Goal: Task Accomplishment & Management: Manage account settings

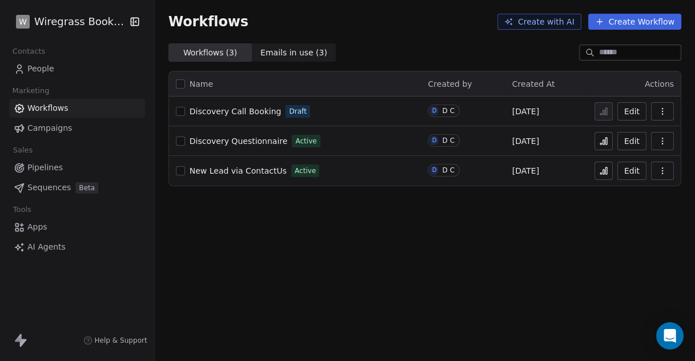
click at [48, 68] on span "People" at bounding box center [40, 69] width 27 height 12
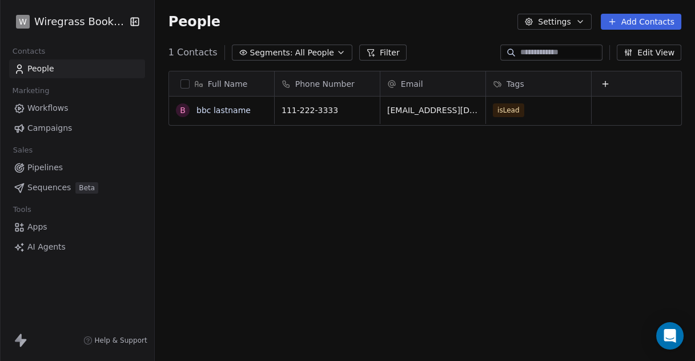
scroll to position [308, 531]
click at [656, 54] on button "Edit View" at bounding box center [649, 53] width 65 height 16
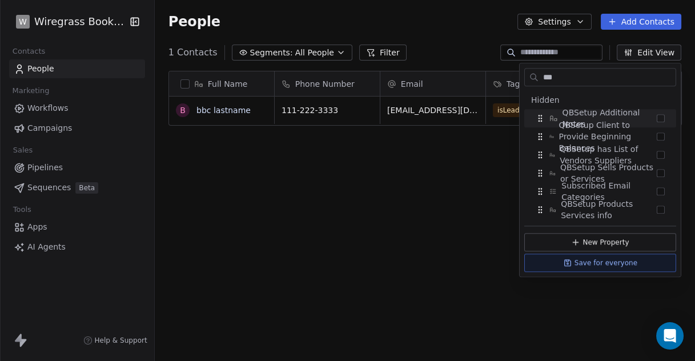
scroll to position [0, 0]
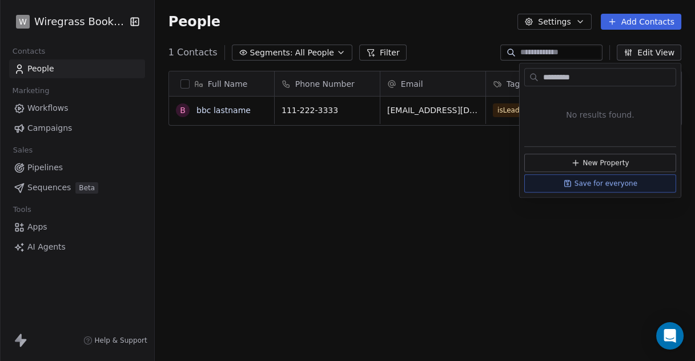
click at [570, 75] on input "*********" at bounding box center [608, 77] width 135 height 17
click at [601, 77] on input "*********" at bounding box center [608, 77] width 135 height 17
type input "**********"
click at [614, 162] on button "New Property" at bounding box center [601, 163] width 152 height 18
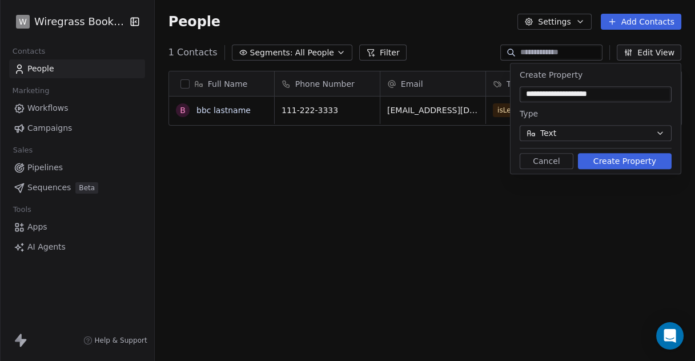
type input "**********"
click at [623, 137] on button "Text" at bounding box center [596, 133] width 152 height 16
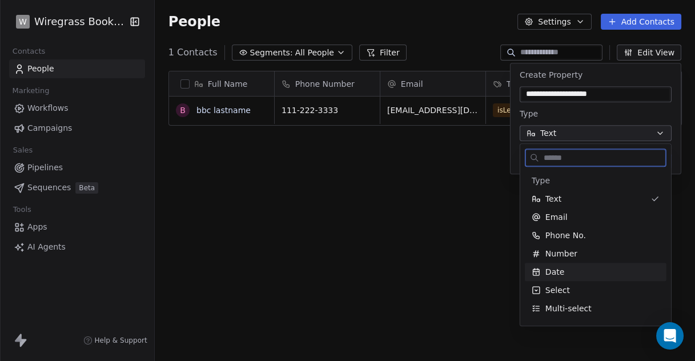
click at [565, 267] on div "Date" at bounding box center [596, 271] width 128 height 11
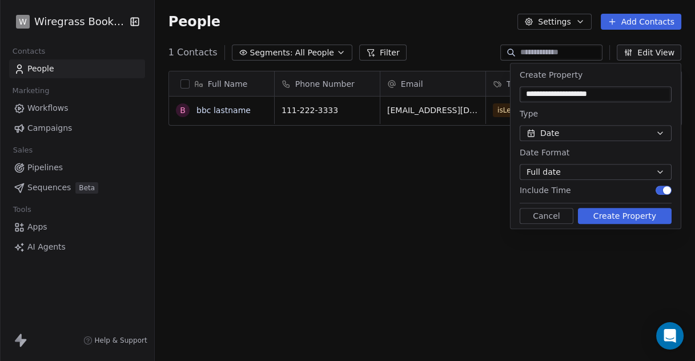
click at [668, 190] on span "button" at bounding box center [667, 190] width 8 height 8
click at [660, 189] on span "button" at bounding box center [661, 190] width 8 height 8
click at [634, 217] on button "Create Property" at bounding box center [625, 216] width 94 height 16
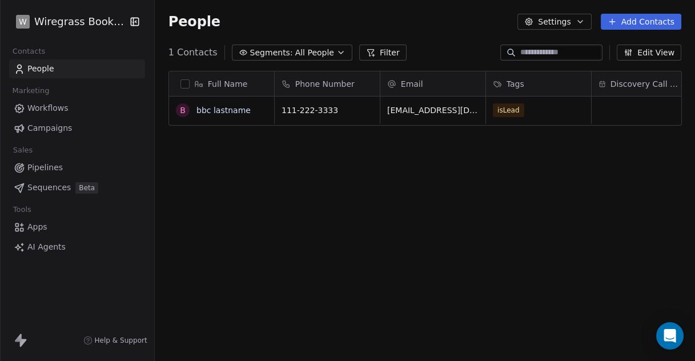
click at [33, 226] on span "Apps" at bounding box center [37, 227] width 20 height 12
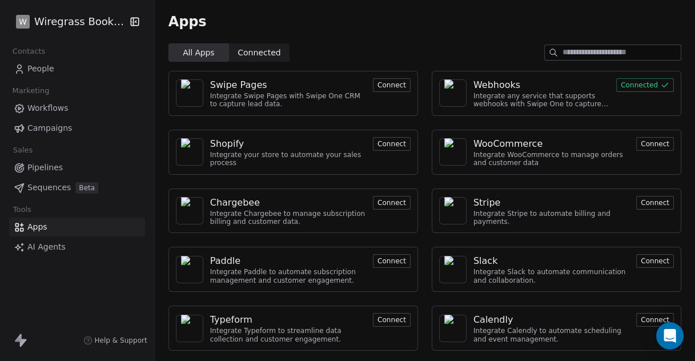
click at [502, 90] on div "Webhooks" at bounding box center [497, 85] width 47 height 14
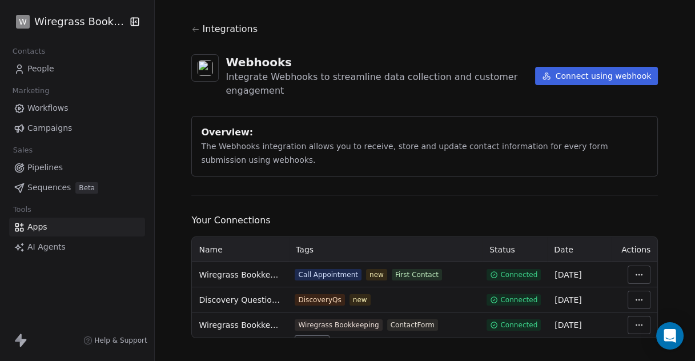
scroll to position [27, 0]
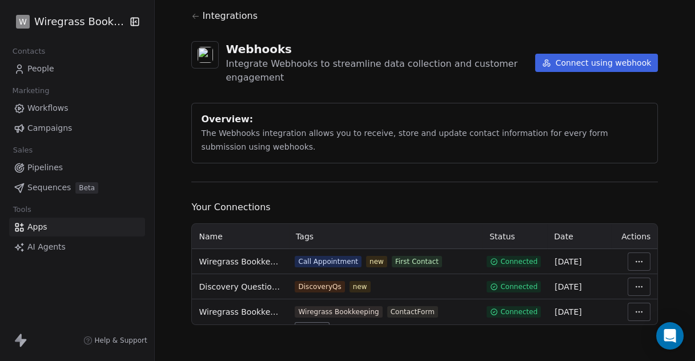
click at [642, 259] on html "W Wiregrass Bookkeeping Contacts People Marketing Workflows Campaigns Sales Pip…" at bounding box center [347, 180] width 695 height 361
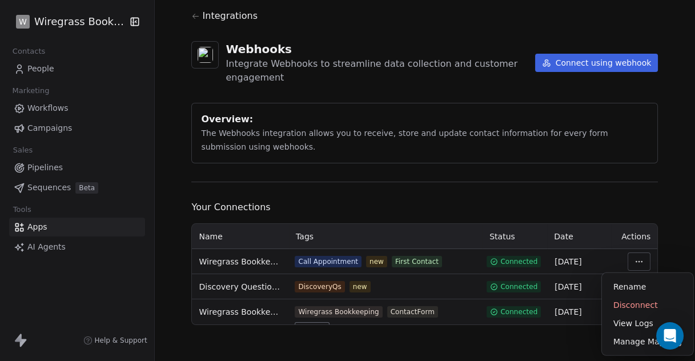
click at [311, 261] on html "W Wiregrass Bookkeeping Contacts People Marketing Workflows Campaigns Sales Pip…" at bounding box center [347, 180] width 695 height 361
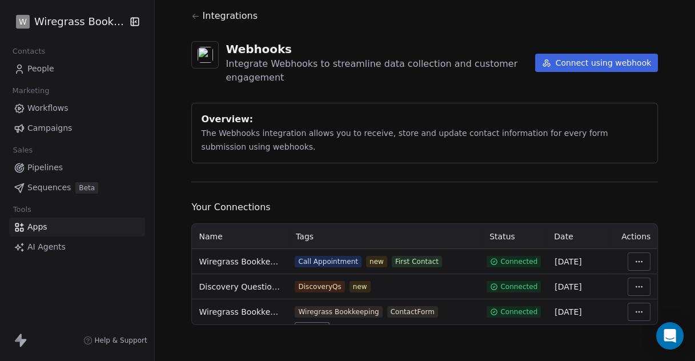
click at [253, 263] on span "Wiregrass Bookkeeping - [PERSON_NAME]" at bounding box center [240, 261] width 82 height 11
click at [631, 261] on html "W Wiregrass Bookkeeping Contacts People Marketing Workflows Campaigns Sales Pip…" at bounding box center [347, 180] width 695 height 361
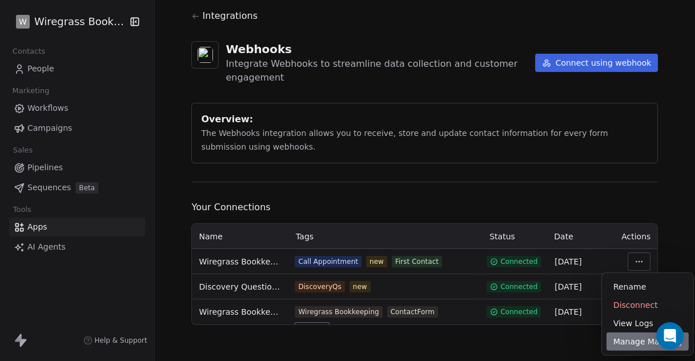
click at [624, 346] on div "Manage Mapping" at bounding box center [648, 342] width 82 height 18
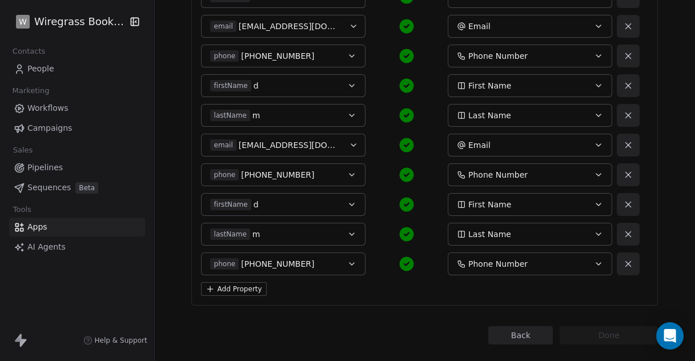
scroll to position [243, 0]
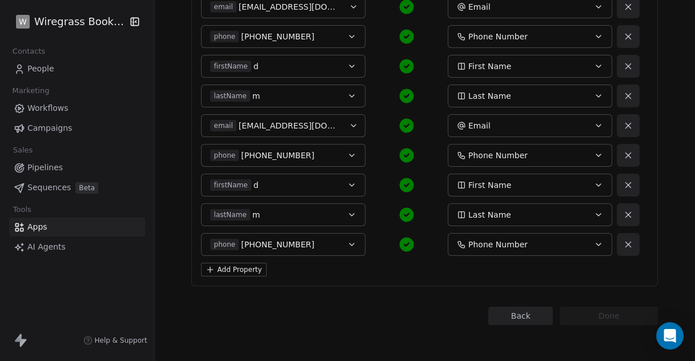
click at [240, 268] on button "Add Property" at bounding box center [233, 270] width 65 height 14
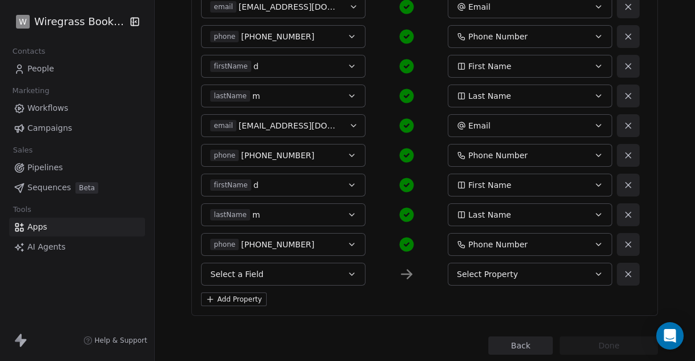
click at [267, 273] on button "Select a Field" at bounding box center [283, 274] width 165 height 23
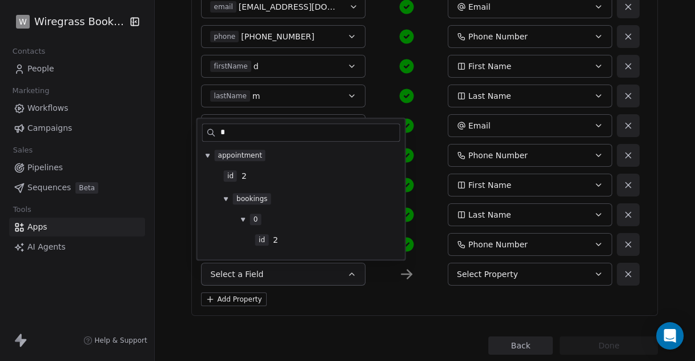
click at [278, 131] on input "*" at bounding box center [310, 132] width 179 height 17
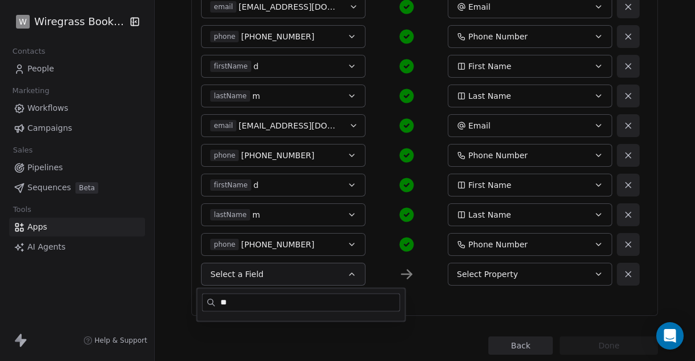
type input "*"
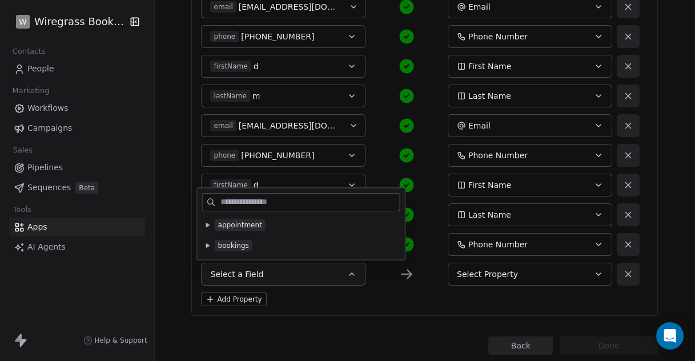
click at [208, 224] on icon at bounding box center [207, 225] width 3 height 4
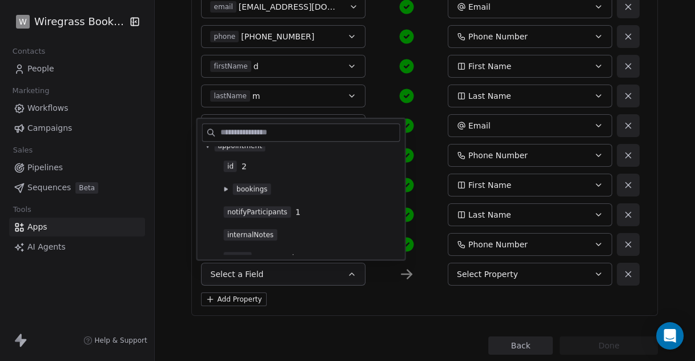
scroll to position [0, 0]
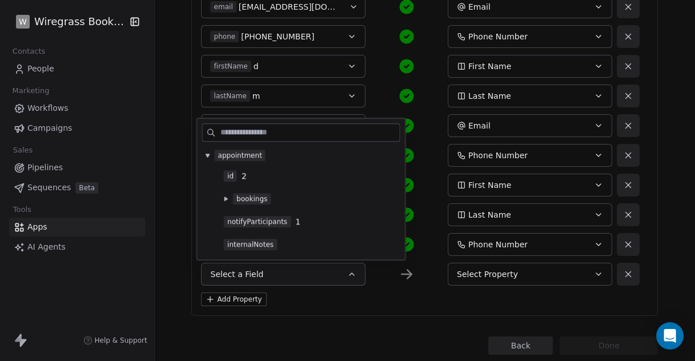
click at [208, 153] on icon at bounding box center [208, 155] width 5 height 5
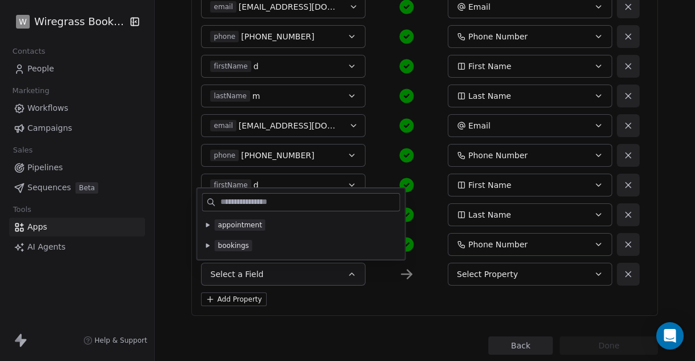
click at [208, 246] on icon at bounding box center [207, 245] width 3 height 4
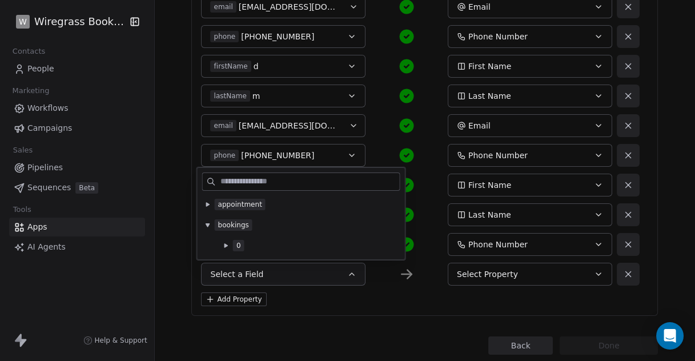
click at [224, 244] on icon at bounding box center [226, 245] width 5 height 5
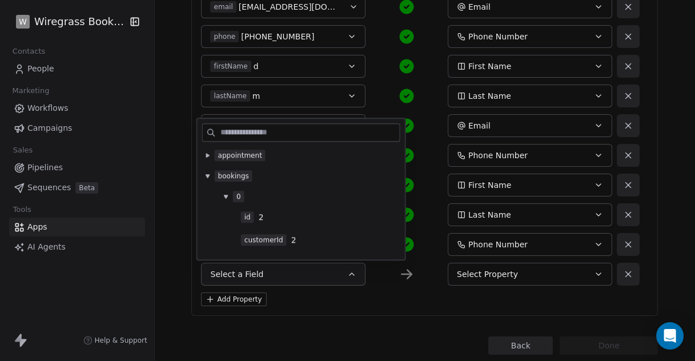
click at [207, 156] on icon at bounding box center [207, 156] width 3 height 4
click at [225, 199] on icon at bounding box center [226, 199] width 3 height 4
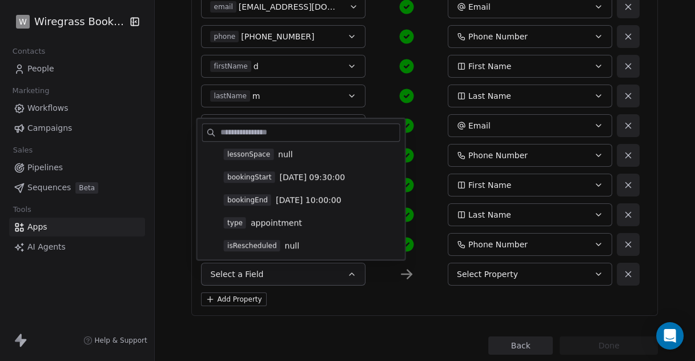
scroll to position [444, 0]
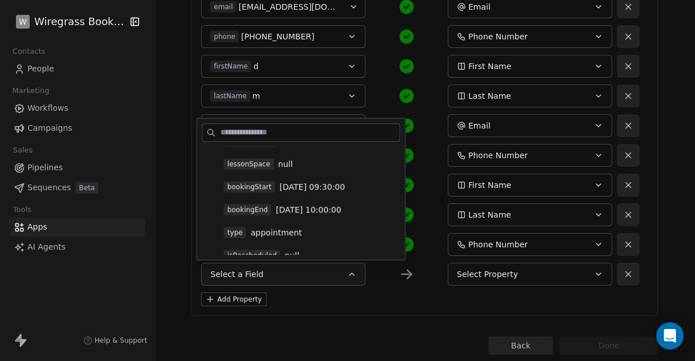
click at [294, 187] on span "2025-09-09 09:30:00" at bounding box center [312, 186] width 66 height 11
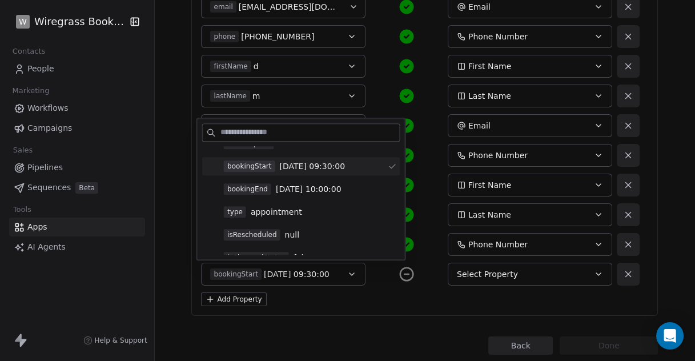
scroll to position [0, 0]
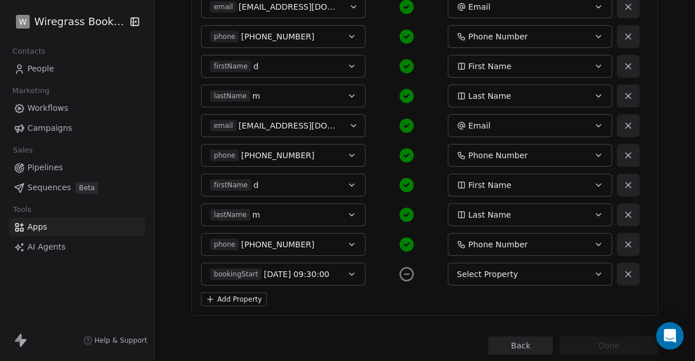
click at [517, 277] on div "Select Property" at bounding box center [522, 274] width 130 height 11
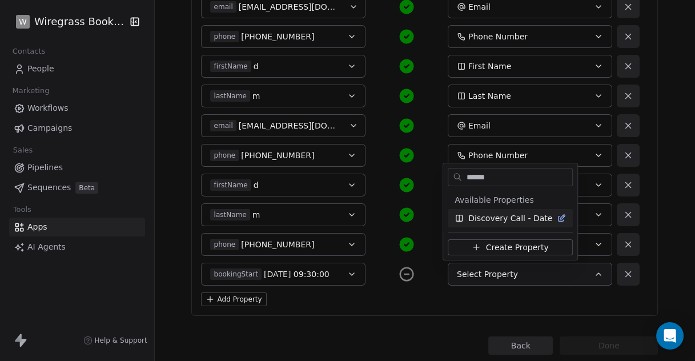
type input "******"
click at [502, 218] on span "Discovery Call - Date" at bounding box center [511, 218] width 84 height 11
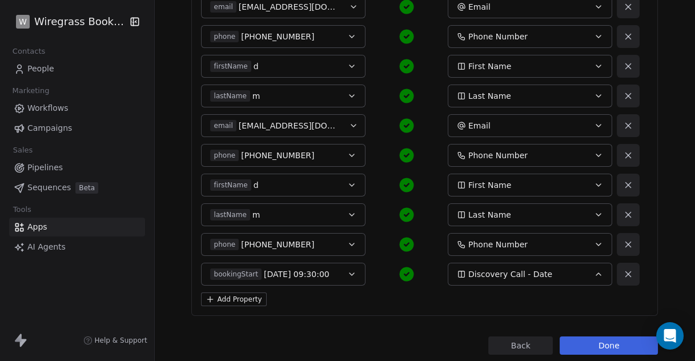
click at [347, 274] on icon "button" at bounding box center [351, 274] width 9 height 9
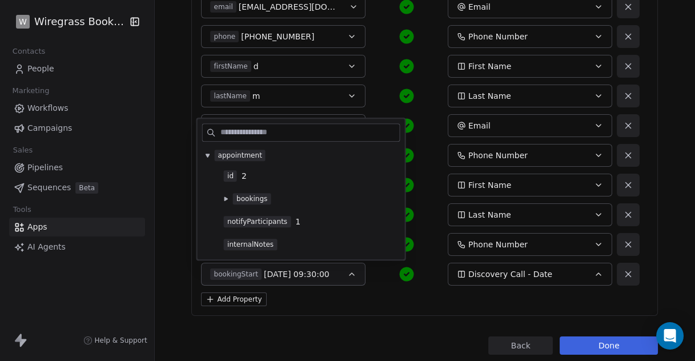
click at [382, 297] on div "Add Property" at bounding box center [424, 300] width 447 height 14
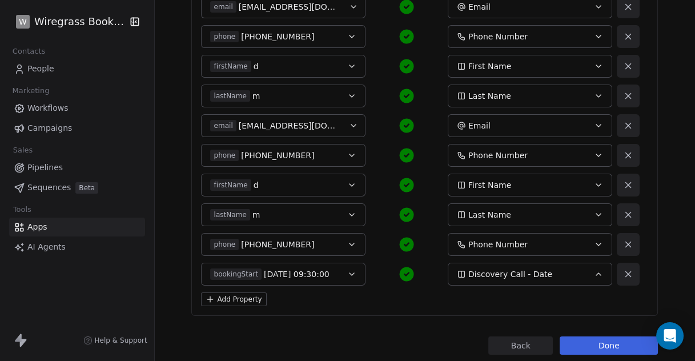
click at [606, 343] on button "Done" at bounding box center [609, 346] width 98 height 18
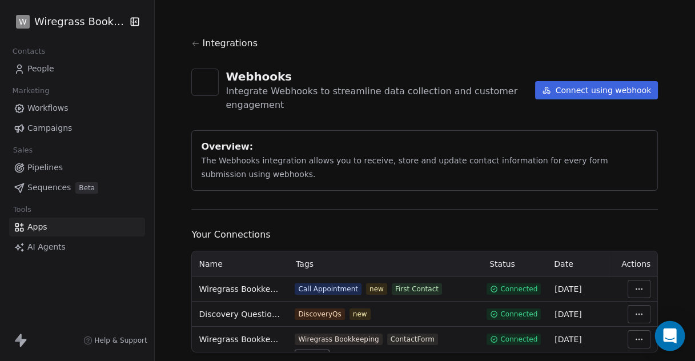
click at [667, 338] on icon "Open Intercom Messenger" at bounding box center [670, 336] width 15 height 15
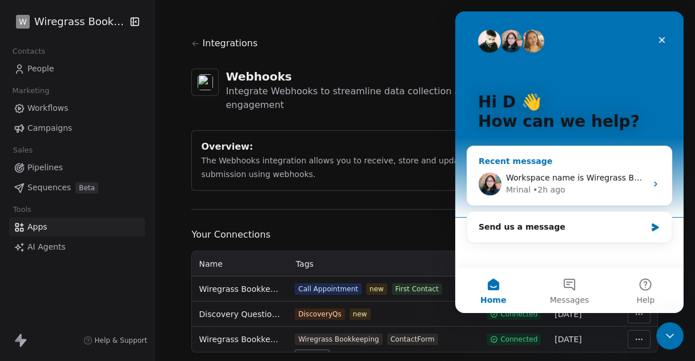
click at [571, 179] on span "Workspace name is Wiregrass Bookkeeping. Workflow is &quot;Discovery Questionna…" at bounding box center [696, 177] width 380 height 9
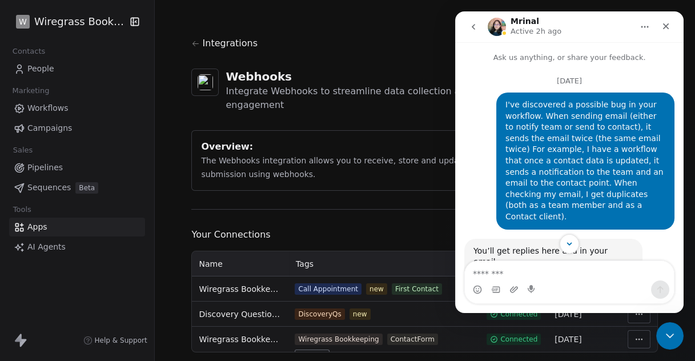
click at [474, 27] on icon "go back" at bounding box center [473, 26] width 9 height 9
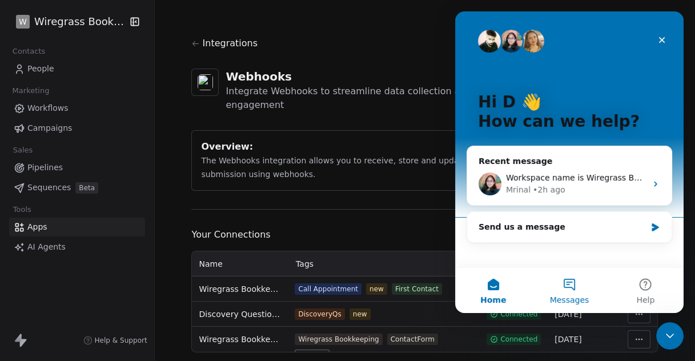
click at [571, 290] on button "Messages" at bounding box center [569, 290] width 76 height 46
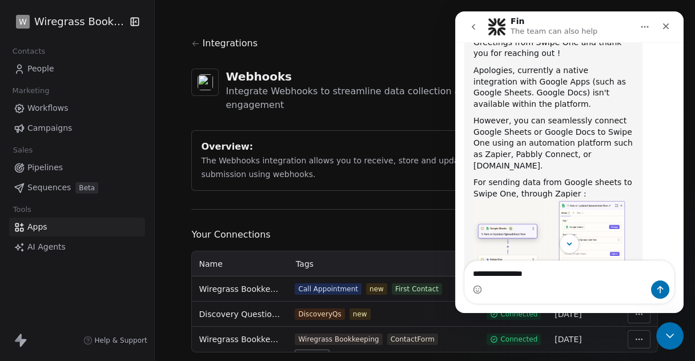
scroll to position [317, 0]
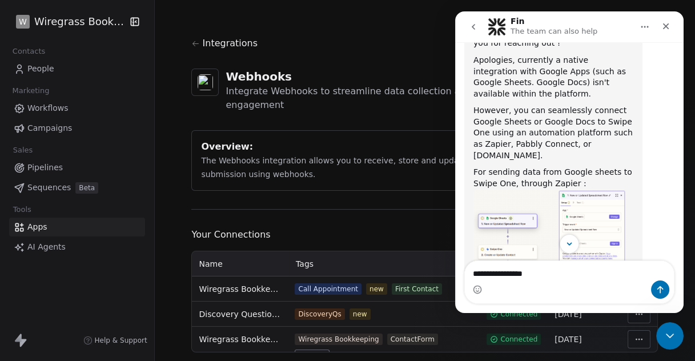
click at [577, 271] on textarea "**********" at bounding box center [569, 270] width 209 height 19
type textarea "*"
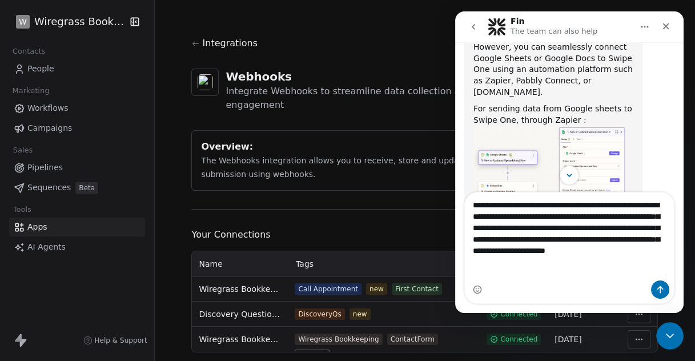
scroll to position [7, 0]
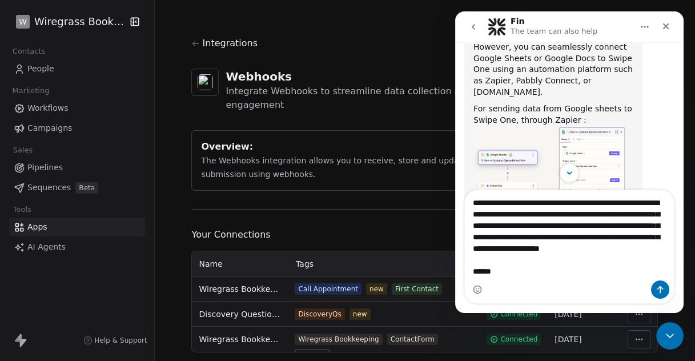
type textarea "**********"
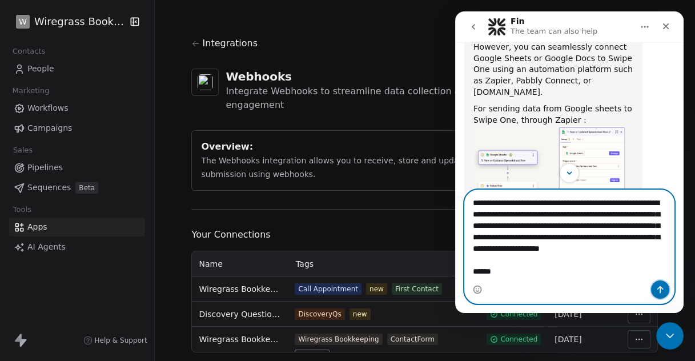
click at [662, 290] on icon "Send a message…" at bounding box center [660, 289] width 9 height 9
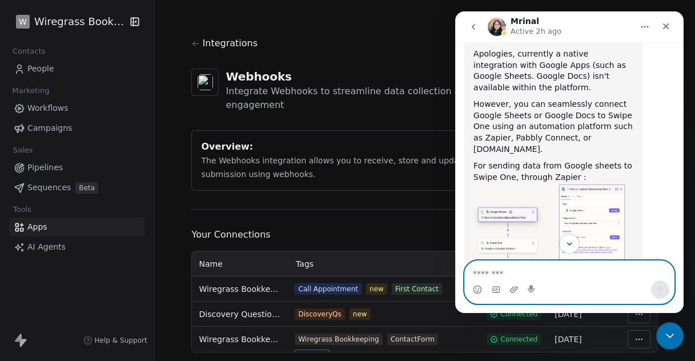
scroll to position [514, 0]
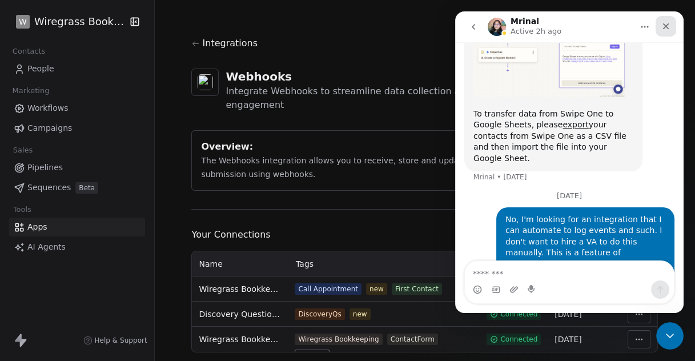
click at [664, 27] on icon "Close" at bounding box center [666, 26] width 9 height 9
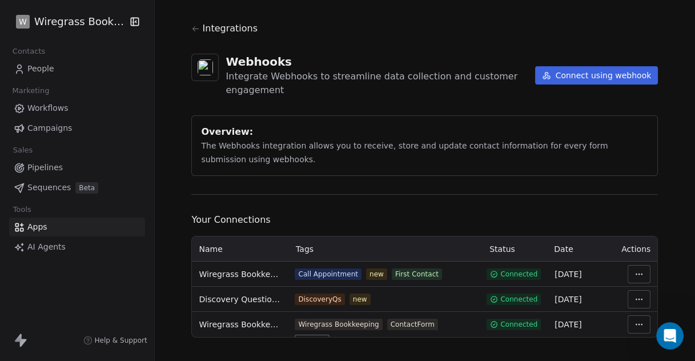
scroll to position [27, 0]
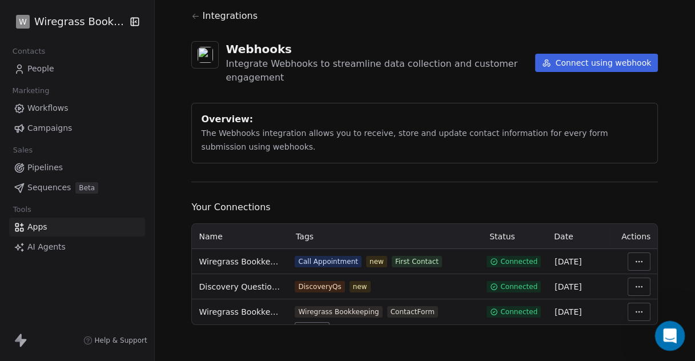
click at [661, 330] on div "Open Intercom Messenger" at bounding box center [669, 334] width 38 height 38
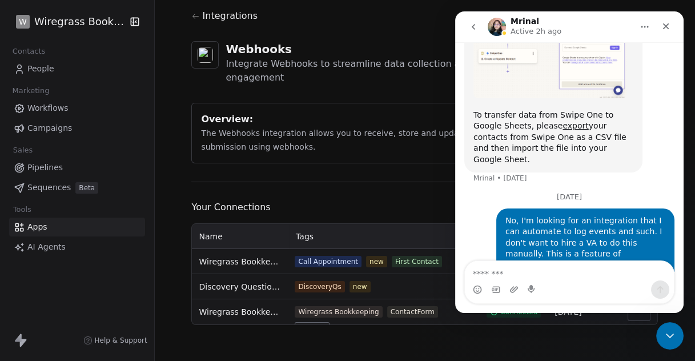
scroll to position [514, 0]
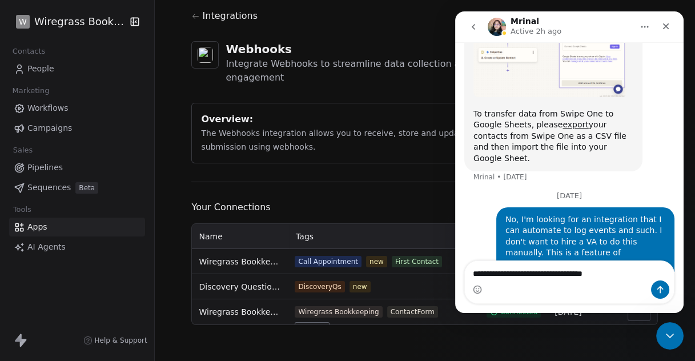
type textarea "**********"
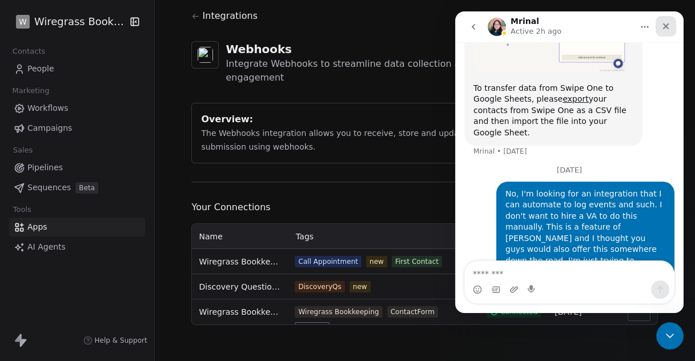
drag, startPoint x: 663, startPoint y: 27, endPoint x: 1102, endPoint y: 42, distance: 439.1
click at [663, 27] on icon "Close" at bounding box center [666, 26] width 9 height 9
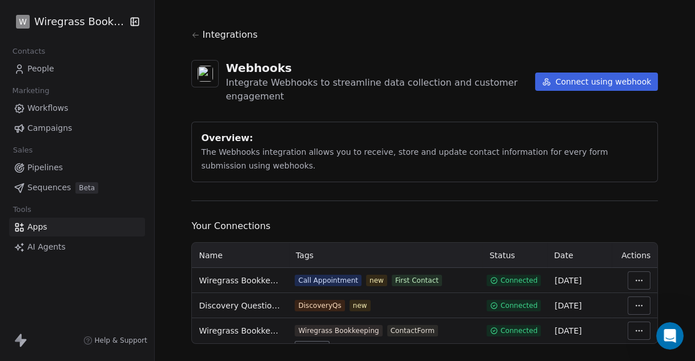
scroll to position [0, 0]
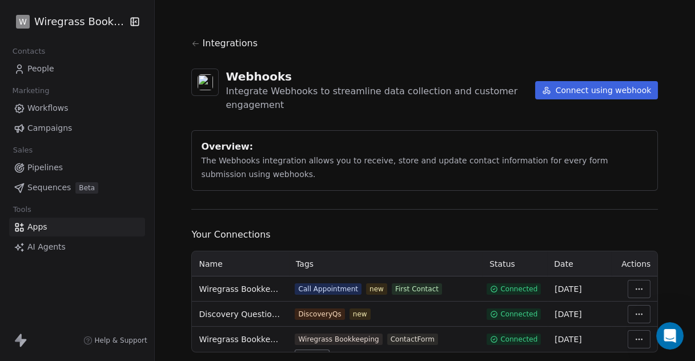
click at [47, 111] on span "Workflows" at bounding box center [47, 108] width 41 height 12
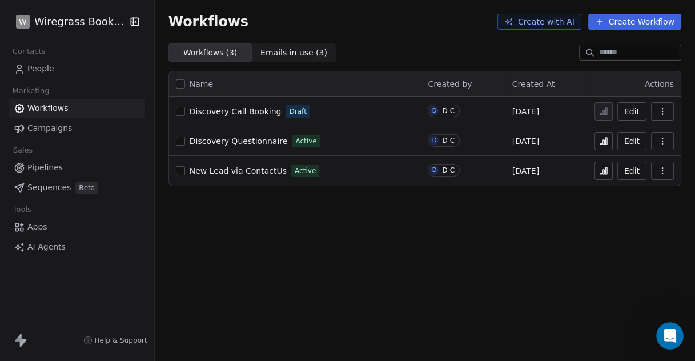
click at [256, 112] on span "Discovery Call Booking" at bounding box center [236, 111] width 92 height 9
click at [262, 113] on span "Discovery Call Booking" at bounding box center [236, 111] width 92 height 9
click at [39, 231] on span "Apps" at bounding box center [37, 227] width 20 height 12
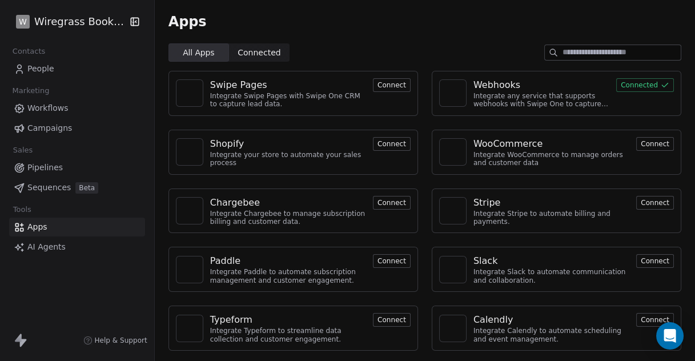
click at [519, 83] on div "Webhooks" at bounding box center [542, 85] width 136 height 14
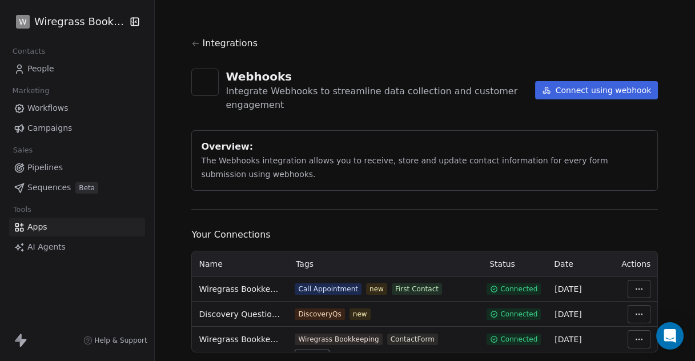
scroll to position [27, 0]
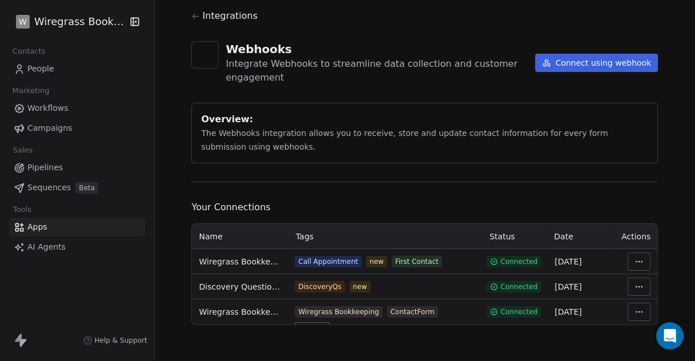
click at [630, 261] on html "W Wiregrass Bookkeeping Contacts People Marketing Workflows Campaigns Sales Pip…" at bounding box center [347, 180] width 695 height 361
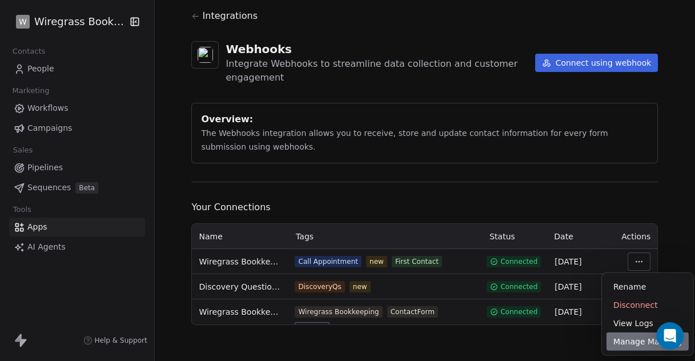
click at [636, 342] on div "Manage Mapping" at bounding box center [648, 342] width 82 height 18
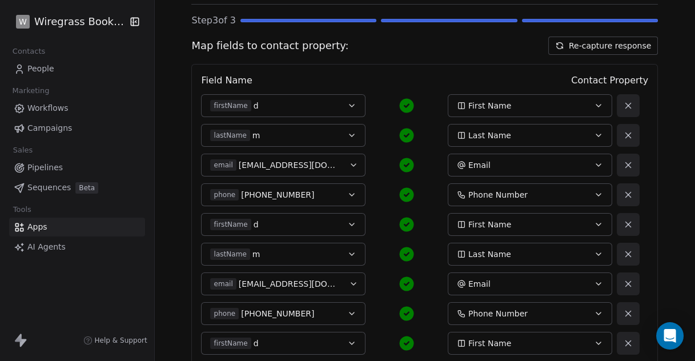
scroll to position [19, 0]
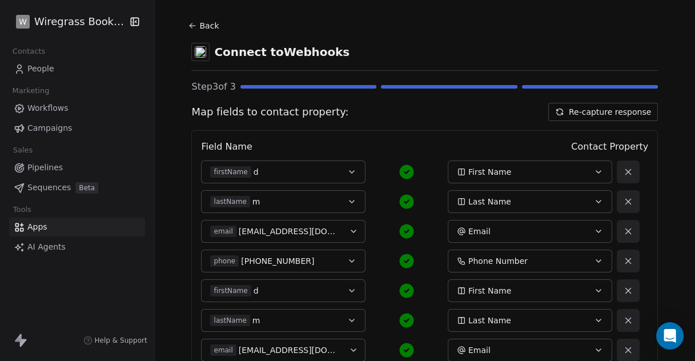
click at [46, 67] on span "People" at bounding box center [40, 69] width 27 height 12
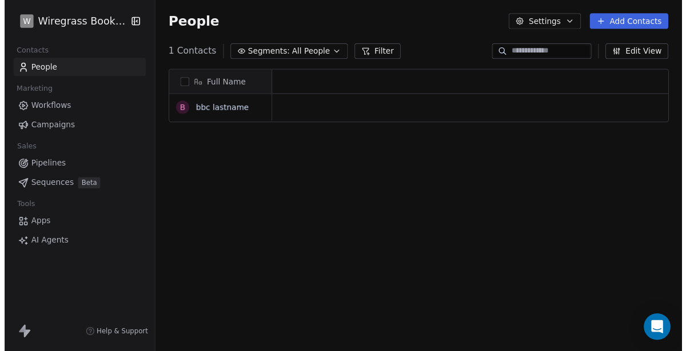
scroll to position [308, 531]
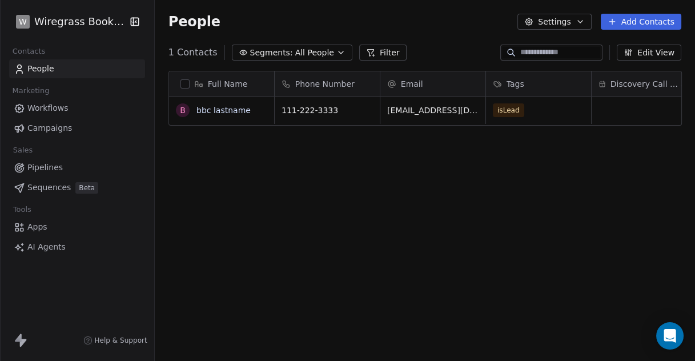
click at [633, 19] on button "Add Contacts" at bounding box center [641, 22] width 81 height 16
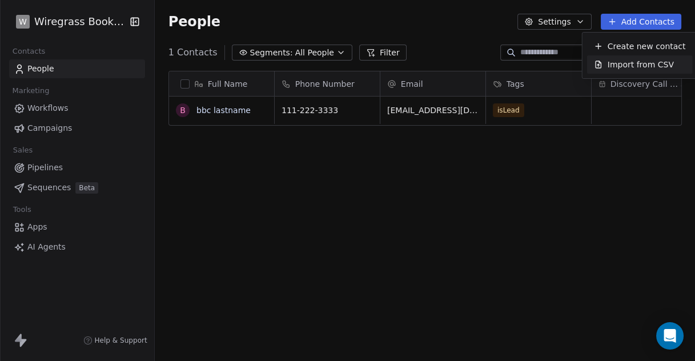
click at [574, 18] on html "W Wiregrass Bookkeeping Contacts People Marketing Workflows Campaigns Sales Pip…" at bounding box center [347, 180] width 695 height 361
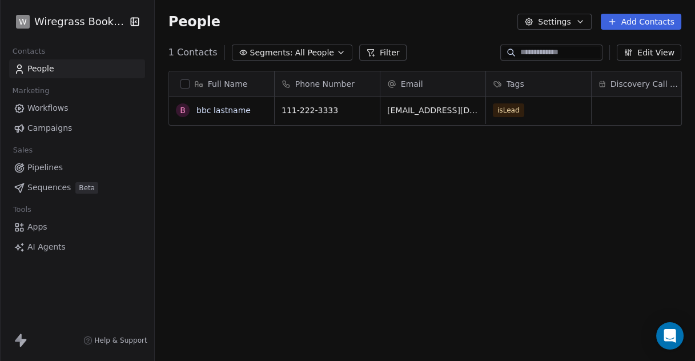
click at [575, 19] on button "Settings" at bounding box center [555, 22] width 74 height 16
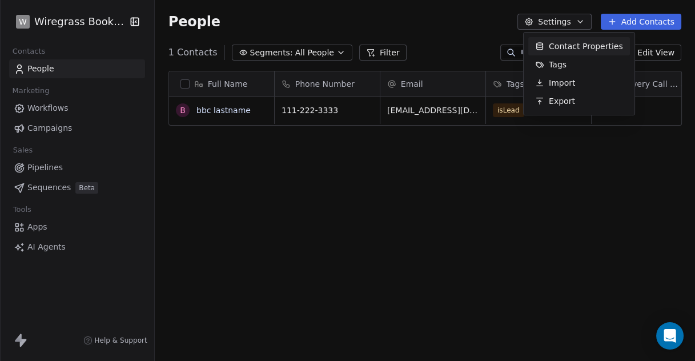
click at [568, 43] on span "Contact Properties" at bounding box center [586, 47] width 74 height 12
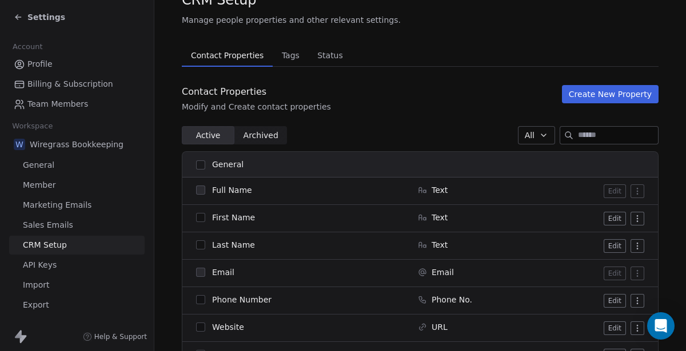
scroll to position [63, 0]
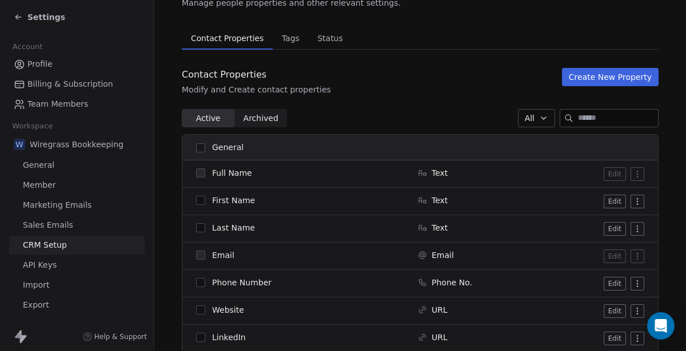
click at [633, 79] on button "Create New Property" at bounding box center [610, 77] width 97 height 18
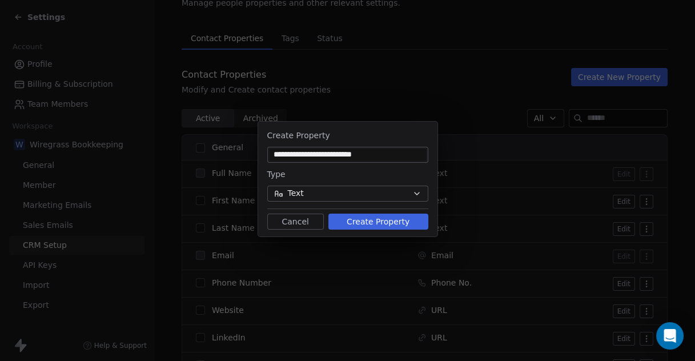
type input "**********"
click at [362, 222] on button "Create Property" at bounding box center [379, 222] width 100 height 16
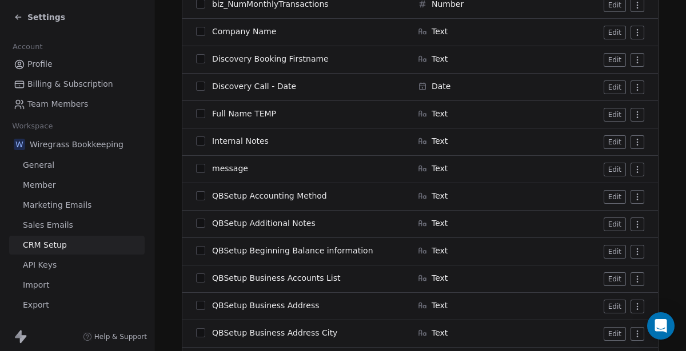
scroll to position [963, 0]
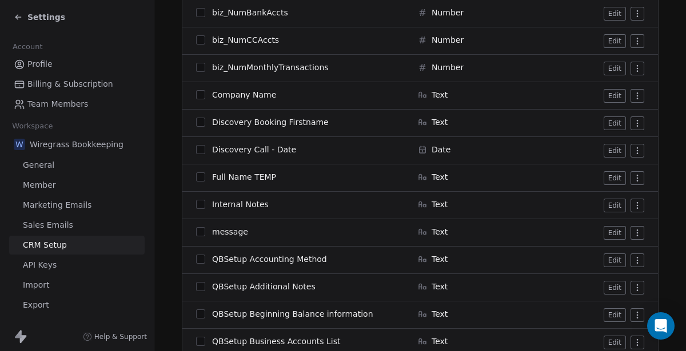
click at [640, 147] on html "Settings Account Profile Billing & Subscription Team Members Workspace W Wiregr…" at bounding box center [343, 175] width 686 height 351
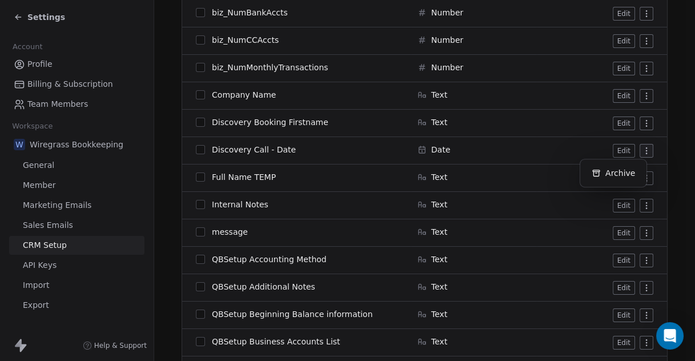
click at [616, 148] on html "Settings Account Profile Billing & Subscription Team Members Workspace W Wiregr…" at bounding box center [347, 180] width 695 height 361
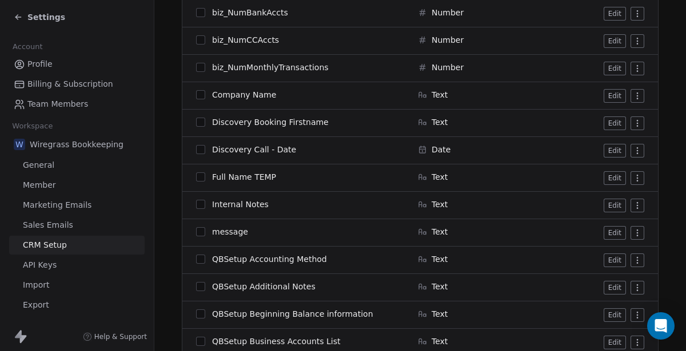
click at [615, 150] on button "Edit" at bounding box center [614, 151] width 22 height 14
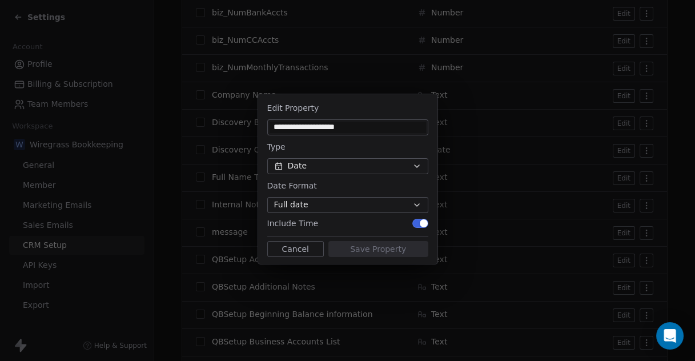
click at [313, 129] on input "**********" at bounding box center [348, 127] width 157 height 11
type input "**********"
click at [377, 251] on button "Save Property" at bounding box center [379, 249] width 100 height 16
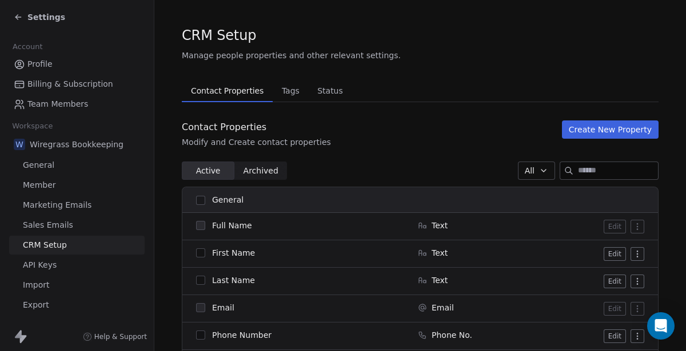
scroll to position [0, 0]
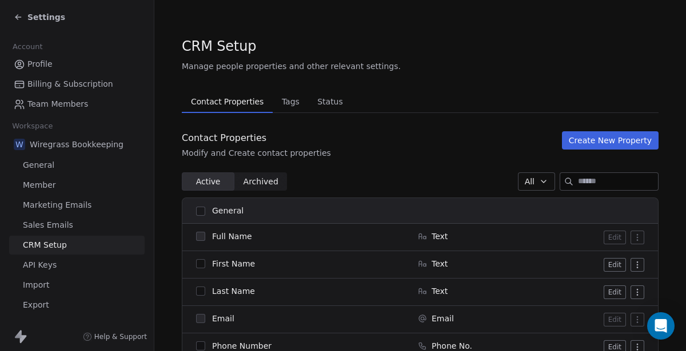
click at [595, 135] on button "Create New Property" at bounding box center [610, 140] width 97 height 18
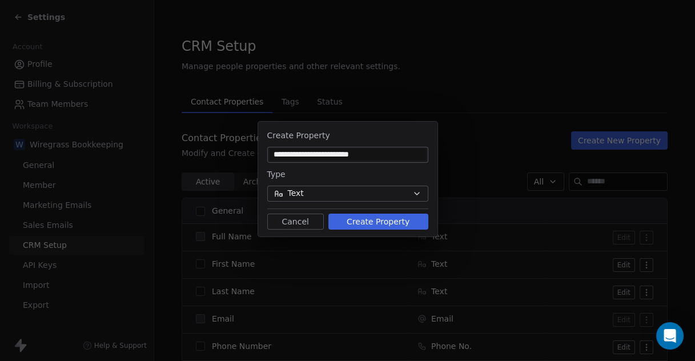
type input "**********"
click at [393, 223] on button "Create Property" at bounding box center [379, 222] width 100 height 16
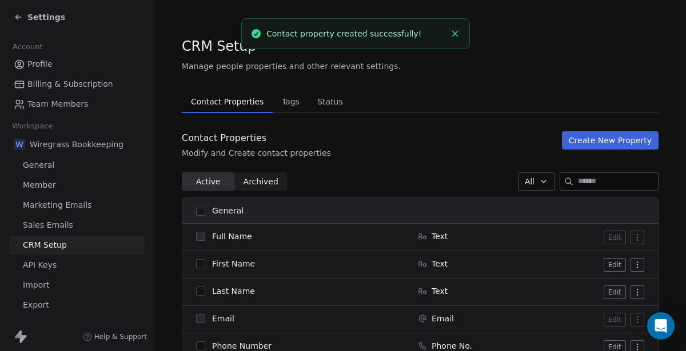
click at [604, 143] on button "Create New Property" at bounding box center [610, 140] width 97 height 18
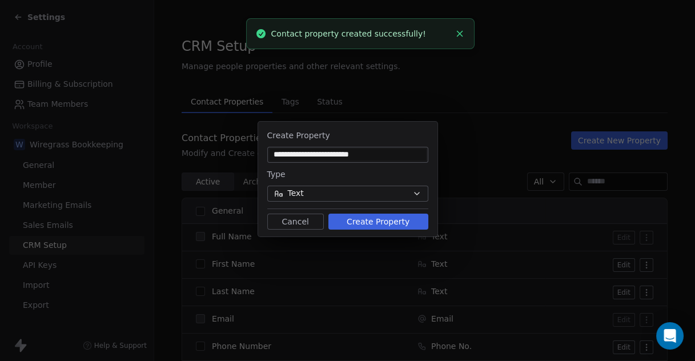
click at [366, 157] on input "**********" at bounding box center [348, 154] width 157 height 11
drag, startPoint x: 343, startPoint y: 157, endPoint x: 426, endPoint y: 157, distance: 82.8
click at [423, 157] on input "**********" at bounding box center [348, 154] width 157 height 11
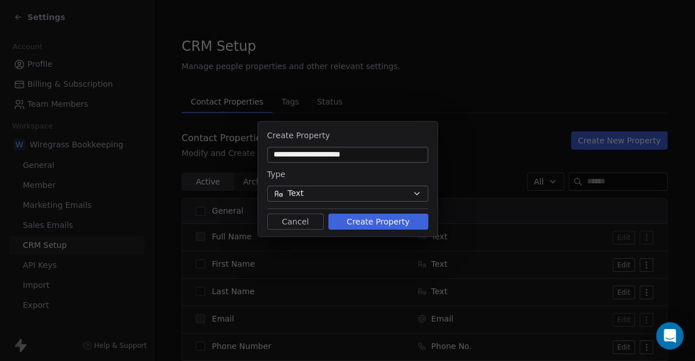
type input "**********"
click at [395, 217] on button "Create Property" at bounding box center [379, 222] width 100 height 16
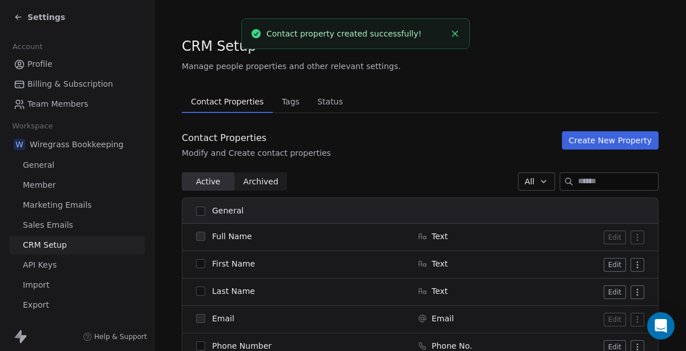
click at [589, 142] on button "Create New Property" at bounding box center [610, 140] width 97 height 18
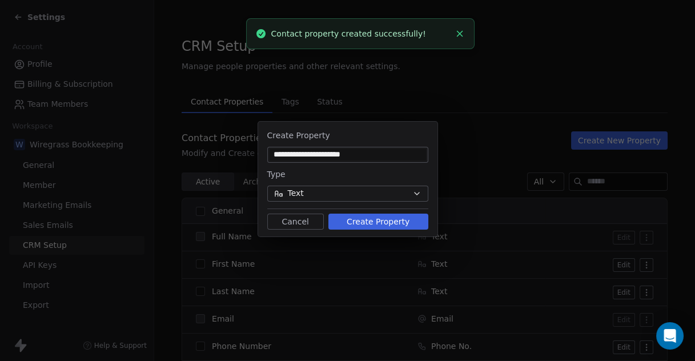
click at [354, 154] on input "**********" at bounding box center [348, 154] width 157 height 11
click at [344, 155] on input "**********" at bounding box center [348, 154] width 157 height 11
click at [345, 155] on input "**********" at bounding box center [348, 154] width 157 height 11
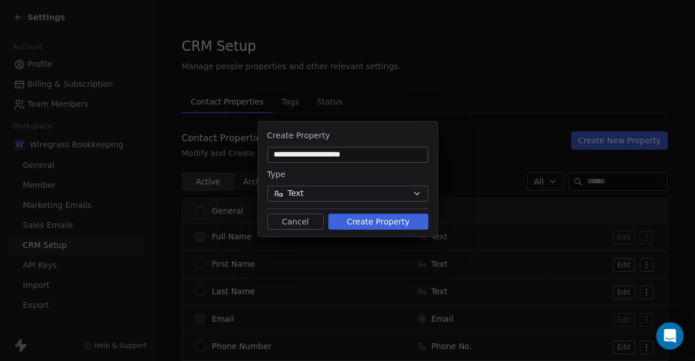
type input "**********"
click at [400, 188] on button "Text" at bounding box center [347, 194] width 161 height 16
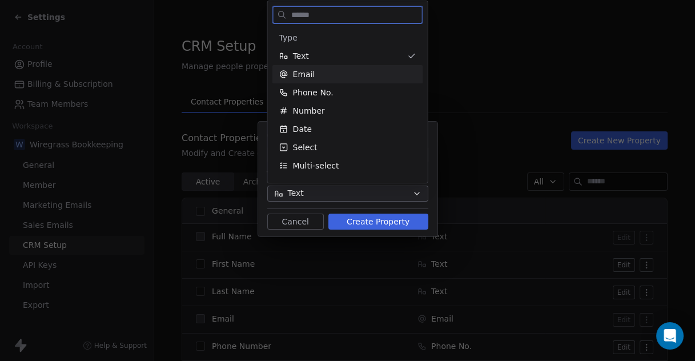
click at [303, 73] on span "Email" at bounding box center [304, 74] width 22 height 11
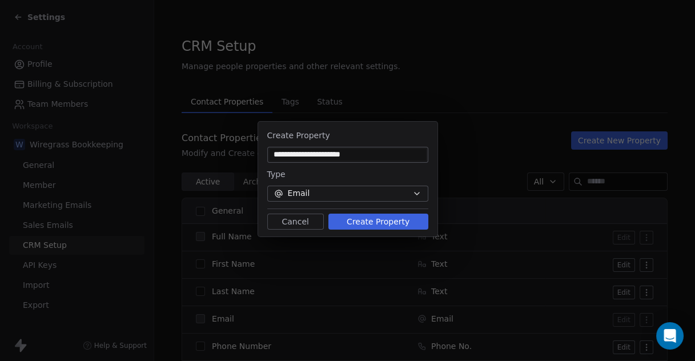
click at [377, 225] on button "Create Property" at bounding box center [379, 222] width 100 height 16
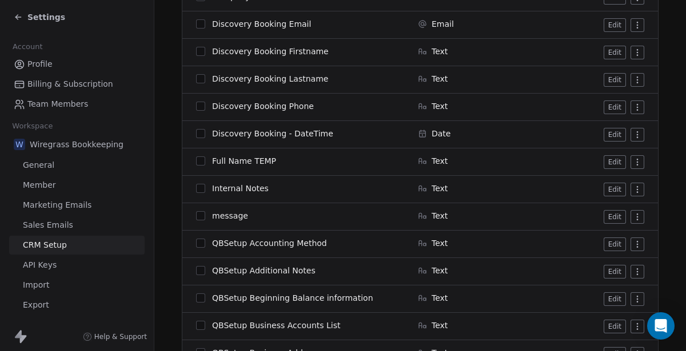
scroll to position [952, 0]
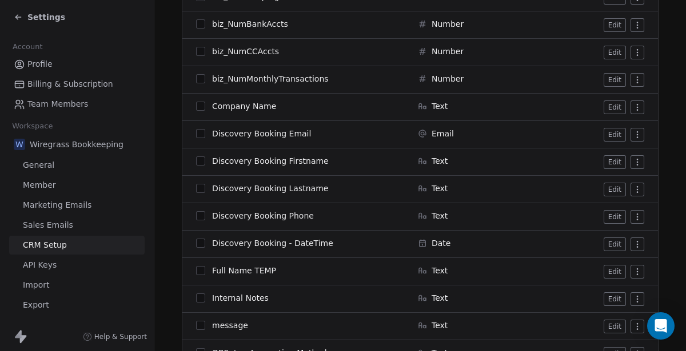
click at [615, 241] on button "Edit" at bounding box center [614, 245] width 22 height 14
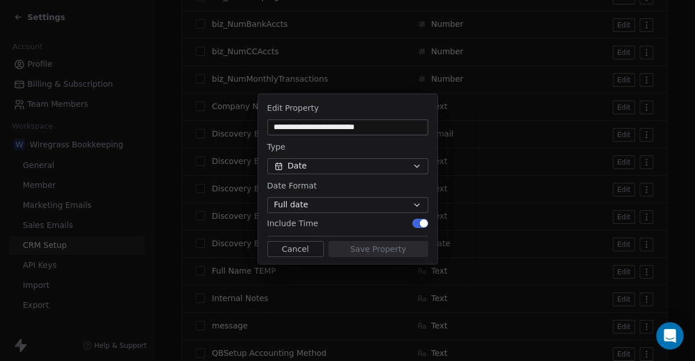
click at [349, 125] on input "**********" at bounding box center [348, 127] width 157 height 11
type input "**********"
click at [377, 248] on button "Save Property" at bounding box center [379, 249] width 100 height 16
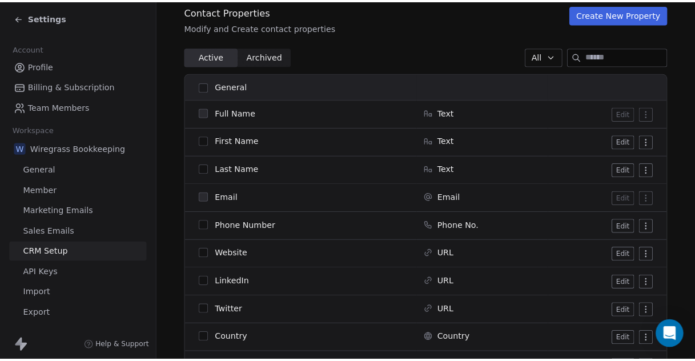
scroll to position [0, 0]
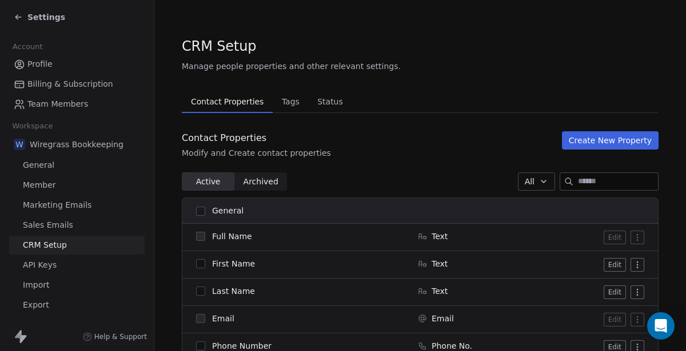
click at [44, 14] on span "Settings" at bounding box center [46, 16] width 38 height 11
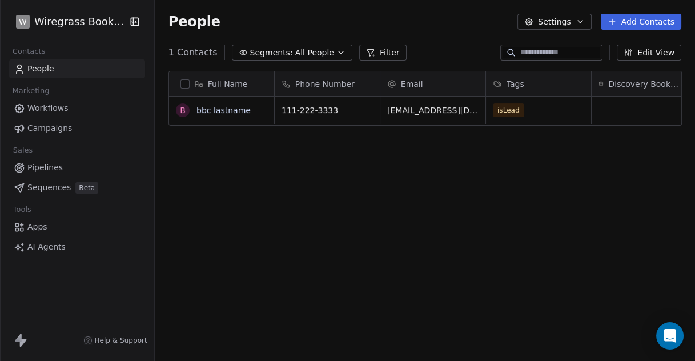
scroll to position [308, 531]
click at [53, 107] on span "Workflows" at bounding box center [47, 108] width 41 height 12
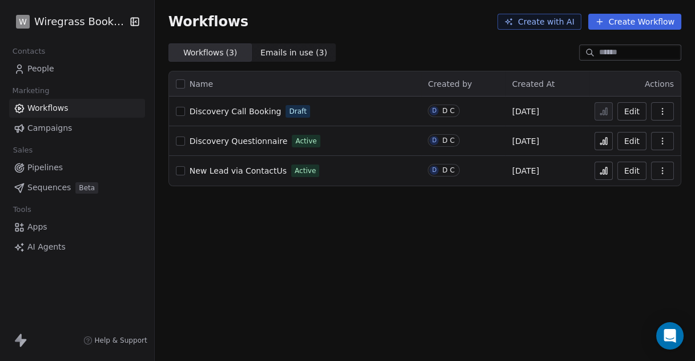
click at [250, 109] on span "Discovery Call Booking" at bounding box center [236, 111] width 92 height 9
click at [41, 226] on span "Apps" at bounding box center [37, 227] width 20 height 12
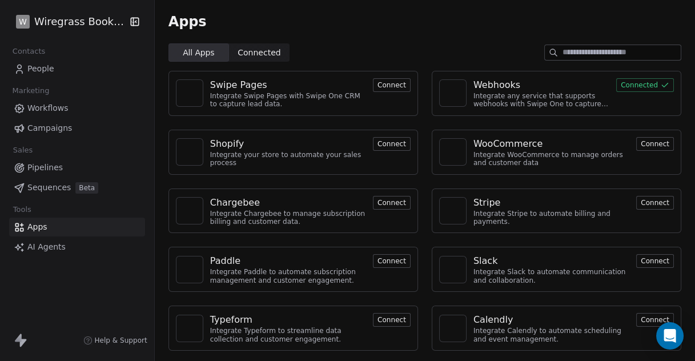
click at [498, 93] on div "Integrate any service that supports webhooks with Swipe One to capture and auto…" at bounding box center [542, 100] width 136 height 17
click at [514, 88] on div "Webhooks" at bounding box center [542, 85] width 136 height 14
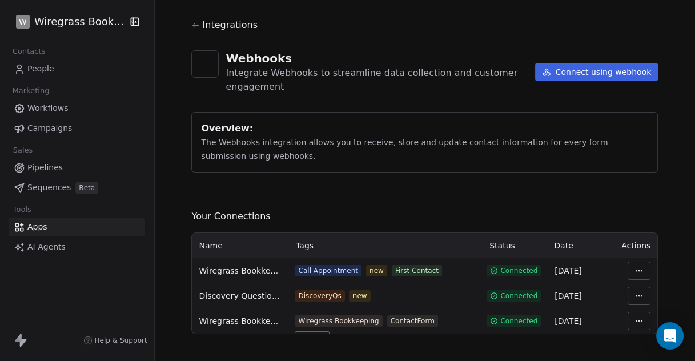
scroll to position [27, 0]
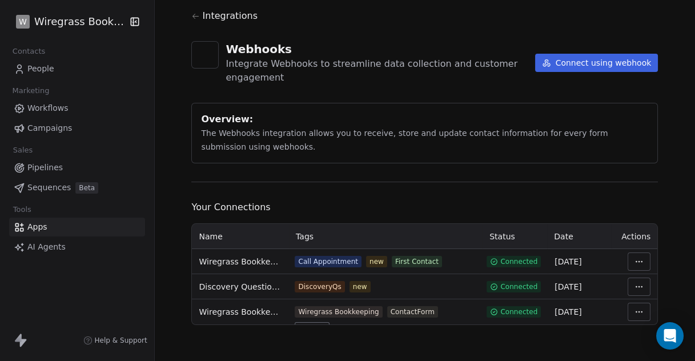
click at [641, 260] on html "W Wiregrass Bookkeeping Contacts People Marketing Workflows Campaigns Sales Pip…" at bounding box center [347, 180] width 695 height 361
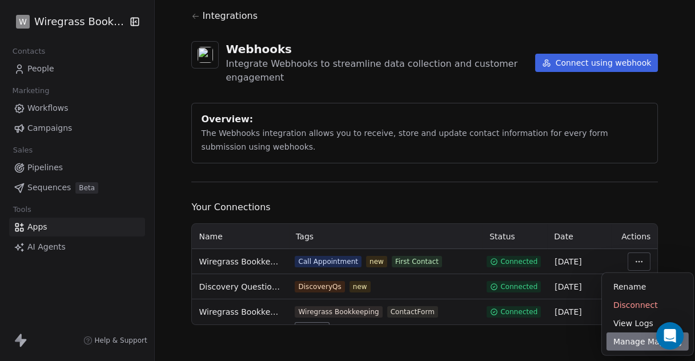
click at [630, 345] on div "Manage Mapping" at bounding box center [648, 342] width 82 height 18
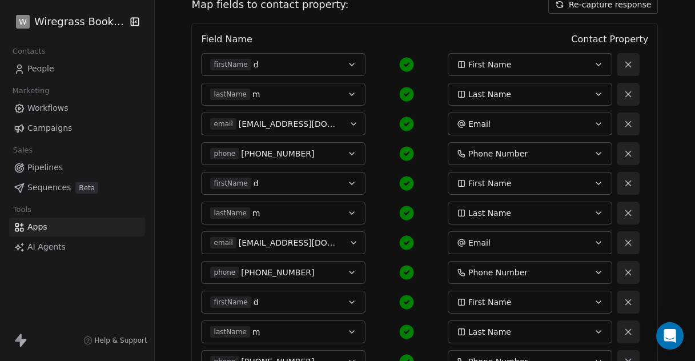
scroll to position [127, 0]
click at [347, 63] on icon "button" at bounding box center [351, 63] width 9 height 9
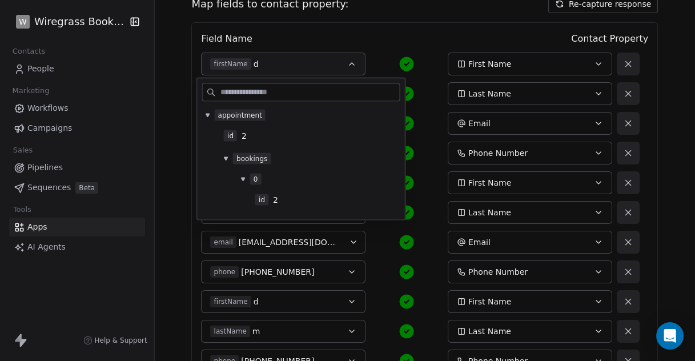
click at [347, 63] on icon "button" at bounding box center [351, 63] width 9 height 9
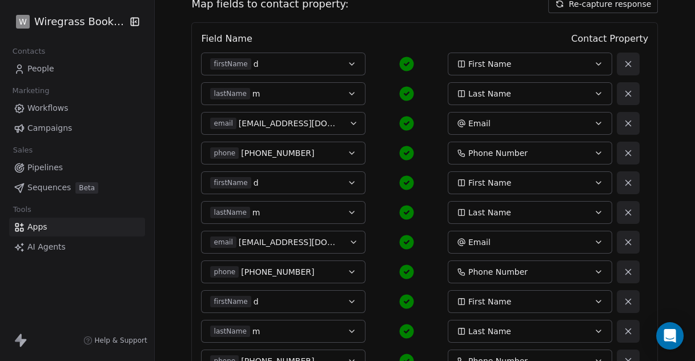
click at [594, 61] on icon "button" at bounding box center [598, 63] width 9 height 9
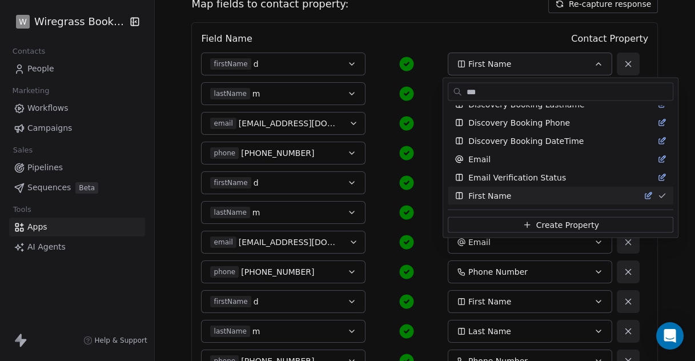
scroll to position [10, 0]
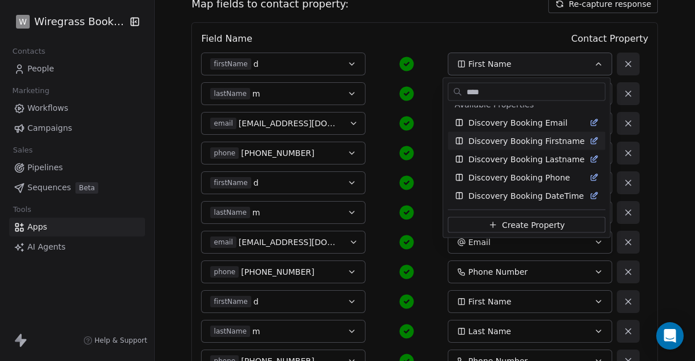
type input "****"
click at [551, 140] on span "Discovery Booking Firstname" at bounding box center [527, 140] width 117 height 11
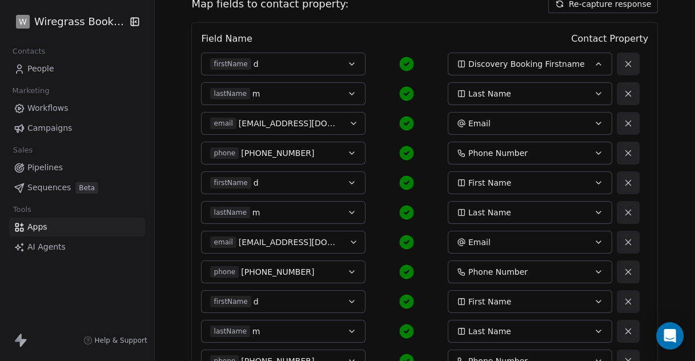
click at [597, 94] on icon "button" at bounding box center [598, 93] width 9 height 9
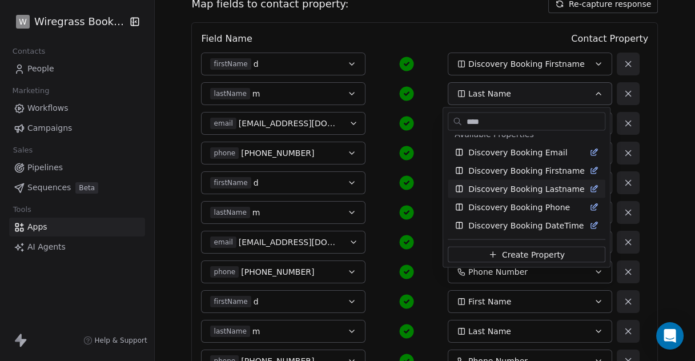
type input "****"
click at [529, 187] on span "Discovery Booking Lastname" at bounding box center [527, 188] width 116 height 11
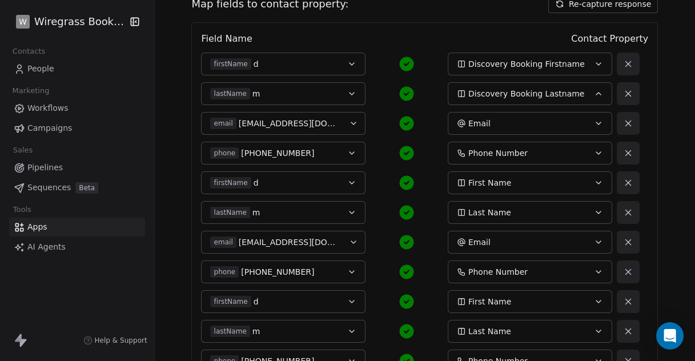
click at [575, 155] on div "Phone Number" at bounding box center [522, 152] width 130 height 11
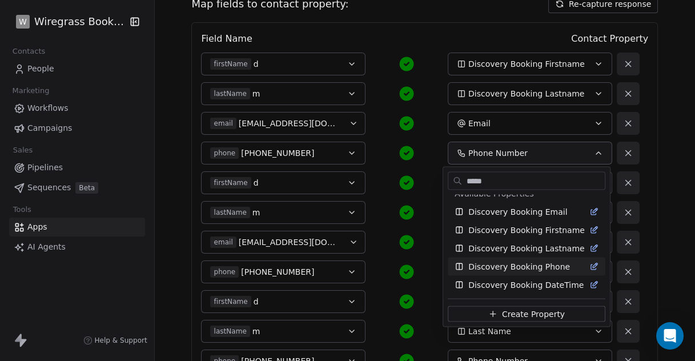
type input "*****"
click at [513, 266] on span "Discovery Booking Phone" at bounding box center [520, 266] width 102 height 11
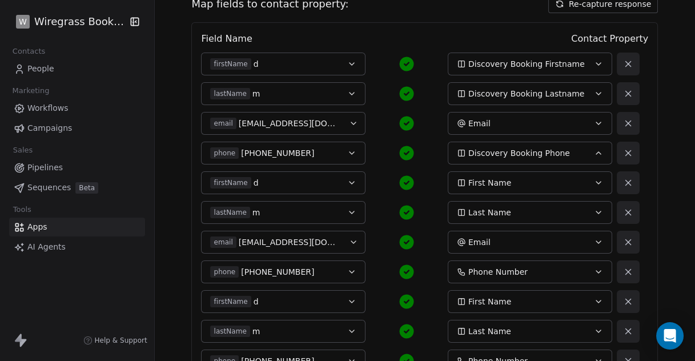
click at [600, 120] on button "Email" at bounding box center [530, 123] width 165 height 23
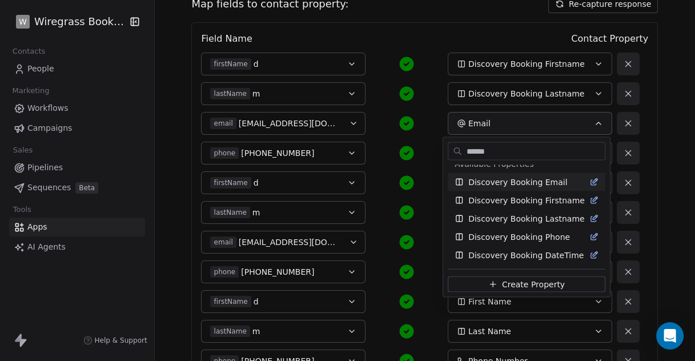
type input "******"
click at [539, 180] on span "Discovery Booking Email" at bounding box center [518, 182] width 99 height 11
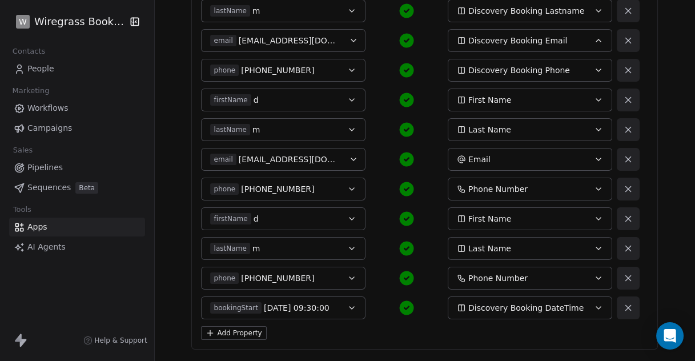
scroll to position [146, 0]
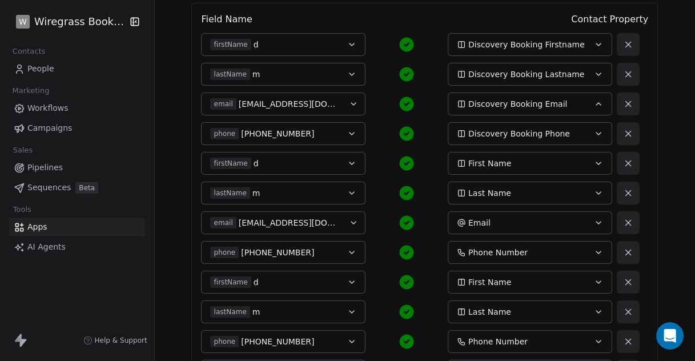
click at [626, 164] on icon at bounding box center [628, 163] width 5 height 5
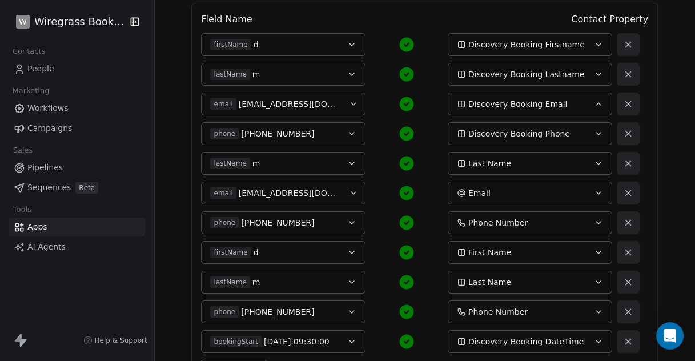
click at [626, 164] on icon at bounding box center [628, 163] width 5 height 5
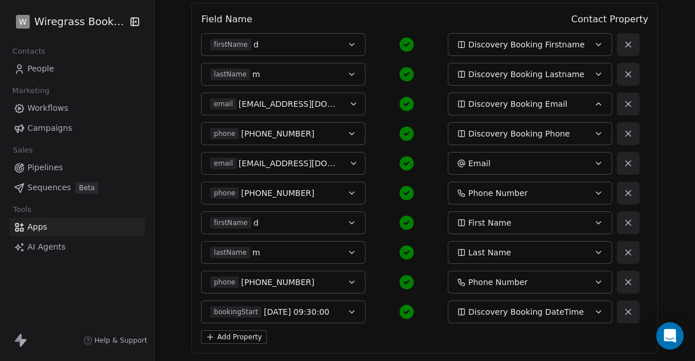
click at [623, 194] on icon at bounding box center [628, 193] width 10 height 10
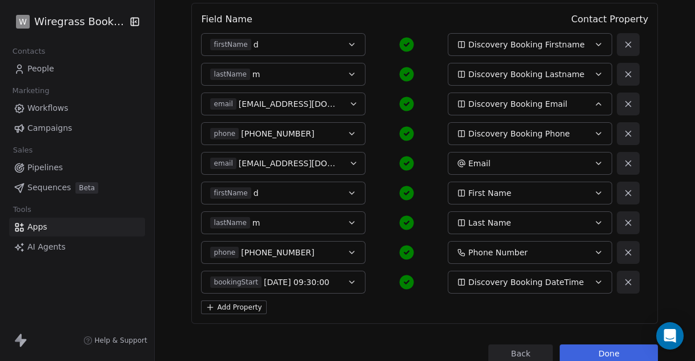
click at [623, 194] on icon at bounding box center [628, 193] width 10 height 10
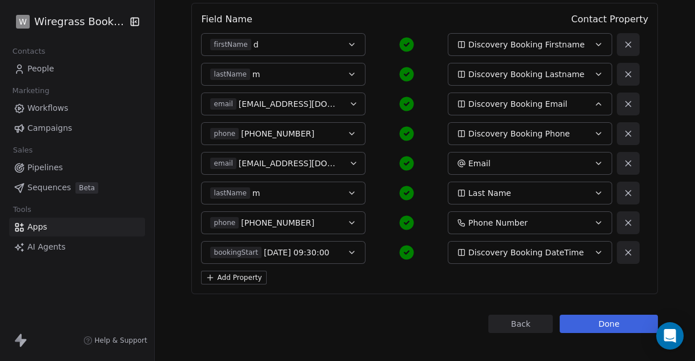
click at [623, 194] on icon at bounding box center [628, 193] width 10 height 10
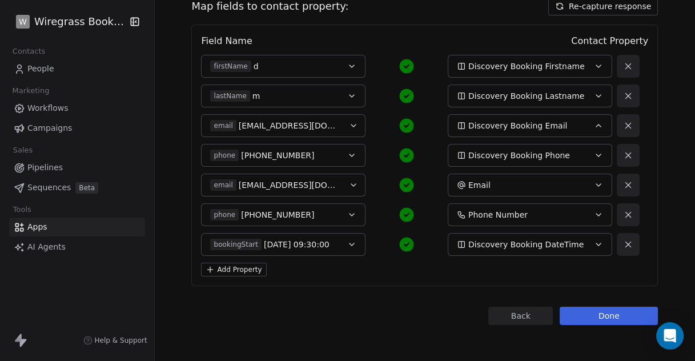
click at [623, 217] on icon at bounding box center [628, 215] width 10 height 10
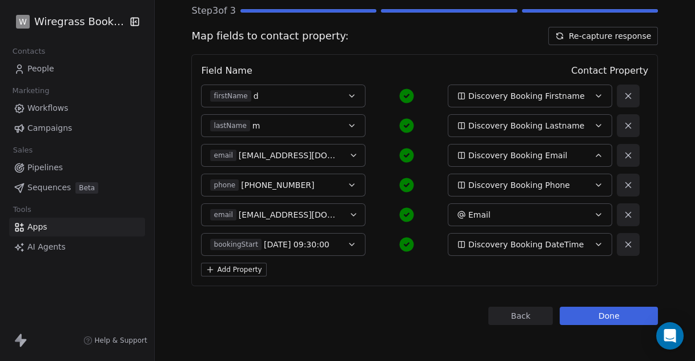
click at [623, 215] on icon at bounding box center [628, 215] width 10 height 10
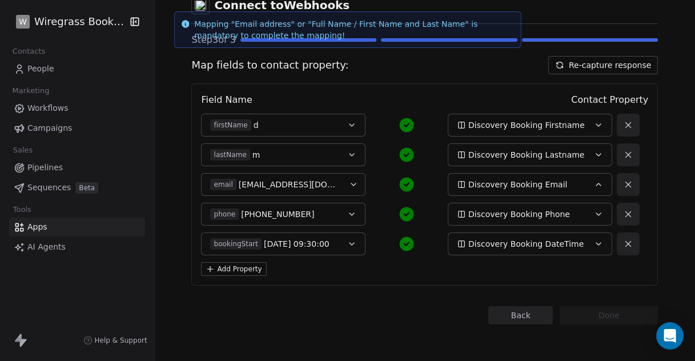
scroll to position [65, 0]
click at [234, 270] on button "Add Property" at bounding box center [233, 270] width 65 height 14
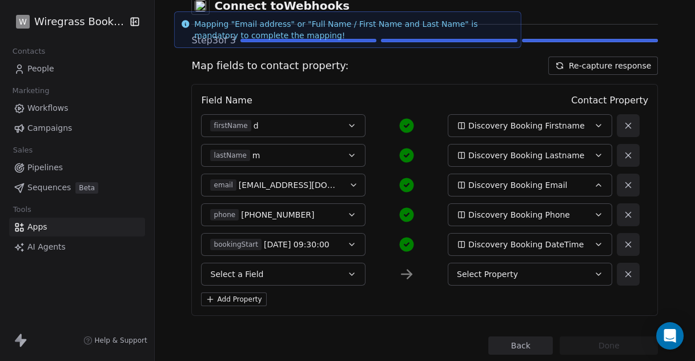
click at [297, 276] on button "Select a Field" at bounding box center [283, 274] width 165 height 23
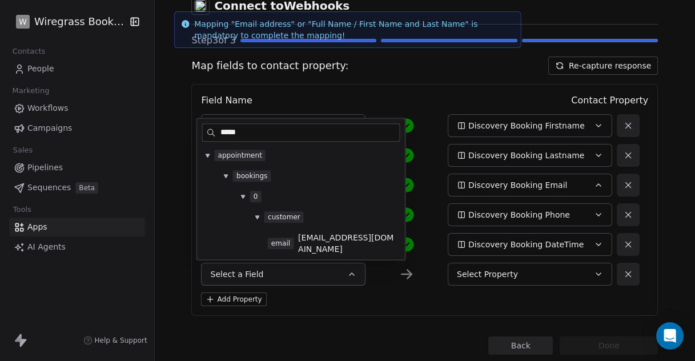
type input "*****"
click at [309, 241] on span "dwrllc@gmail.com" at bounding box center [347, 243] width 99 height 23
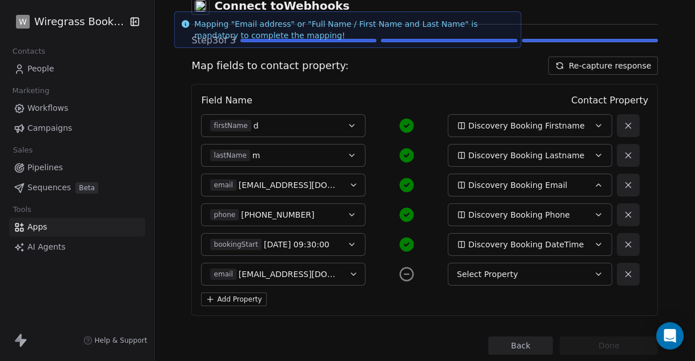
click at [489, 277] on span "Select Property" at bounding box center [487, 274] width 61 height 11
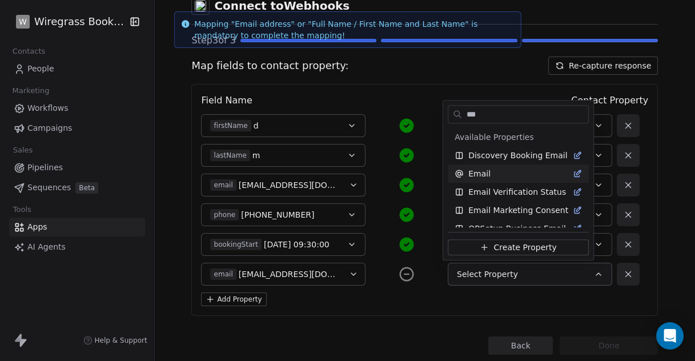
type input "***"
click at [485, 175] on span "Email" at bounding box center [480, 173] width 22 height 11
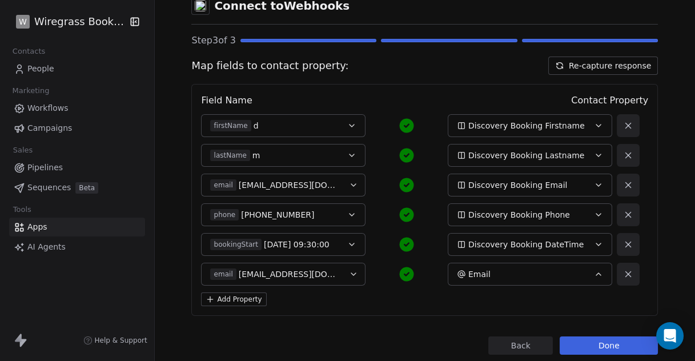
click at [418, 307] on div "Field Name Contact Property firstName d Discovery Booking Firstname lastName m …" at bounding box center [424, 200] width 467 height 232
click at [603, 343] on button "Done" at bounding box center [609, 346] width 98 height 18
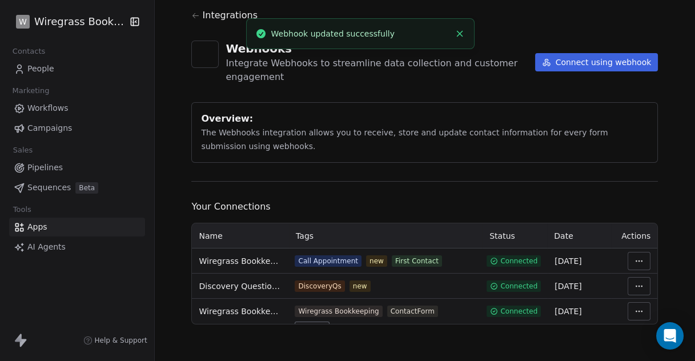
scroll to position [27, 0]
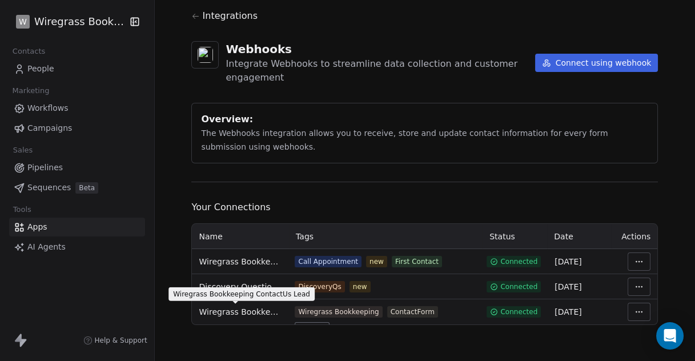
click at [258, 313] on span "Wiregrass Bookkeeping ContactUs Lead" at bounding box center [240, 311] width 82 height 11
click at [639, 285] on html "W Wiregrass Bookkeeping Contacts People Marketing Workflows Campaigns Sales Pip…" at bounding box center [347, 180] width 695 height 361
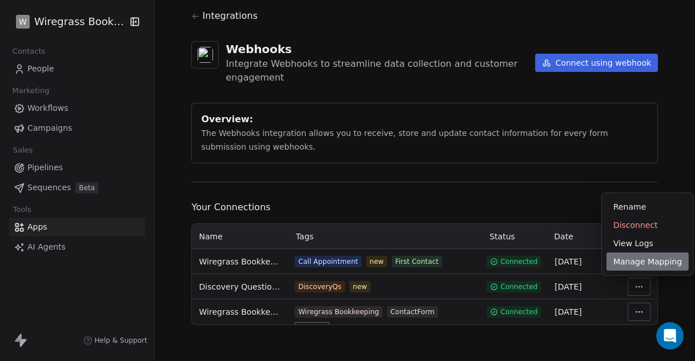
click at [627, 262] on div "Manage Mapping" at bounding box center [648, 262] width 82 height 18
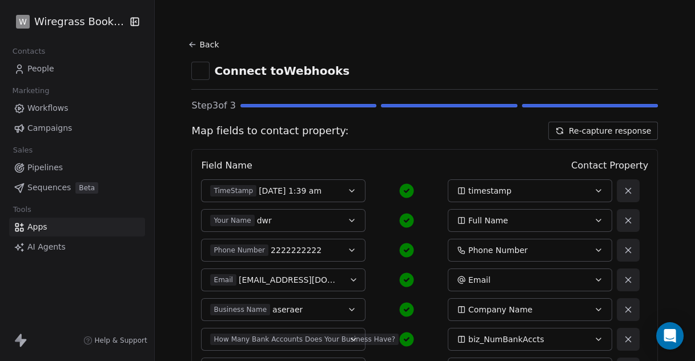
click at [190, 42] on icon at bounding box center [192, 44] width 9 height 9
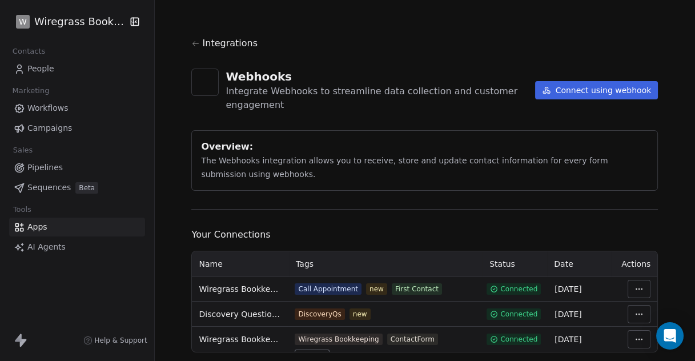
scroll to position [27, 0]
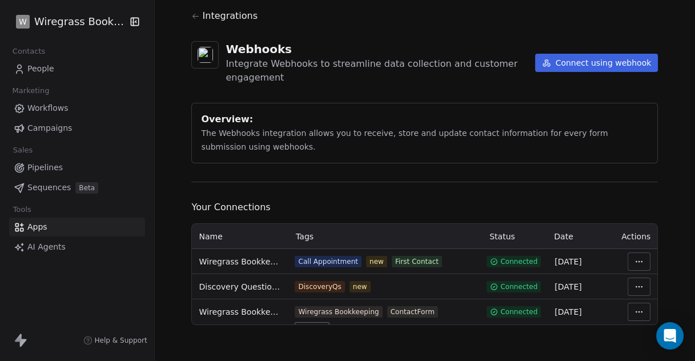
click at [312, 191] on div "Integrations Webhooks Integrate Webhooks to streamline data collection and cust…" at bounding box center [424, 167] width 467 height 316
click at [42, 70] on span "People" at bounding box center [40, 69] width 27 height 12
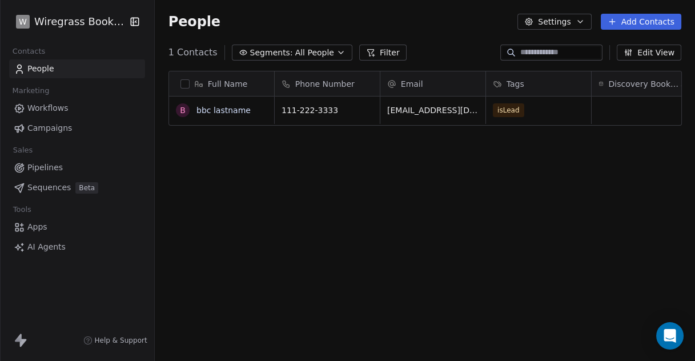
scroll to position [308, 531]
click at [582, 23] on icon "button" at bounding box center [580, 21] width 9 height 9
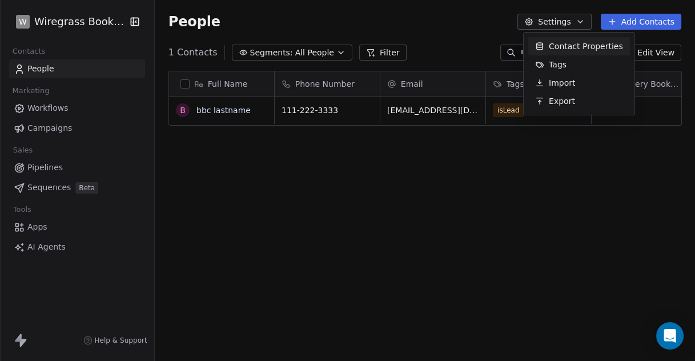
click at [582, 23] on html "W Wiregrass Bookkeeping Contacts People Marketing Workflows Campaigns Sales Pip…" at bounding box center [347, 180] width 695 height 361
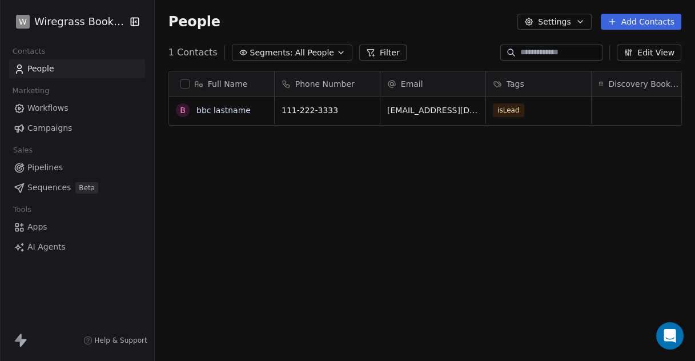
click at [659, 54] on button "Edit View" at bounding box center [649, 53] width 65 height 16
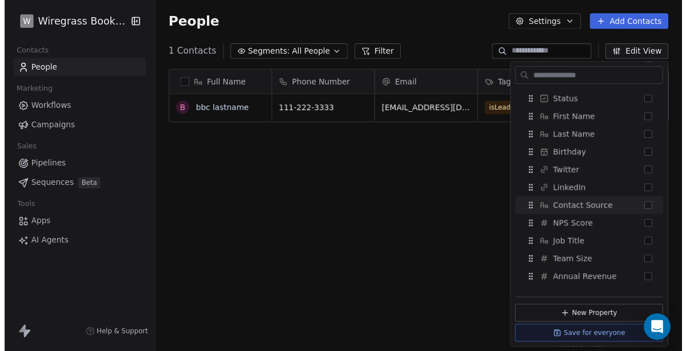
scroll to position [0, 0]
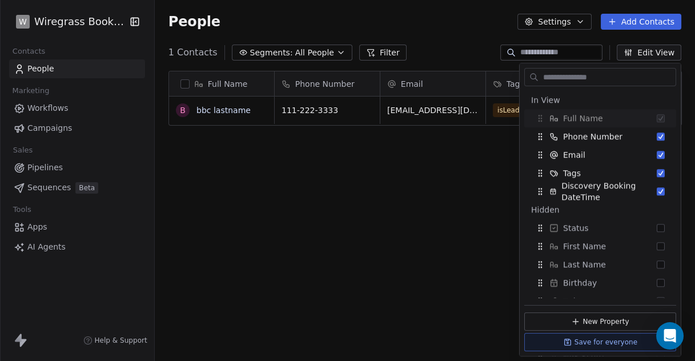
click at [403, 189] on div "Full Name b bbc lastname Phone Number Email Tags Discovery Booking DateTime AMT…" at bounding box center [425, 221] width 541 height 318
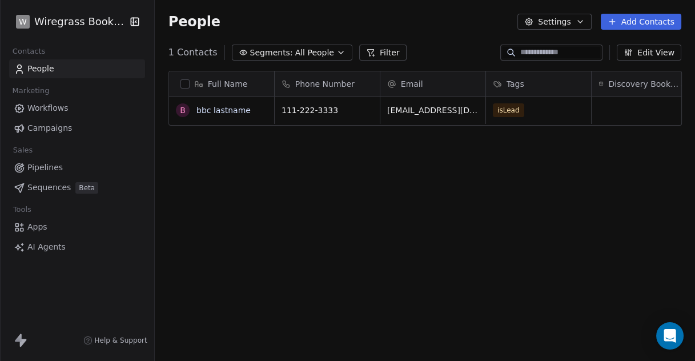
click at [238, 219] on div "Full Name b bbc lastname Phone Number Email Tags Discovery Booking DateTime AMT…" at bounding box center [425, 221] width 541 height 318
click at [559, 21] on button "Settings" at bounding box center [555, 22] width 74 height 16
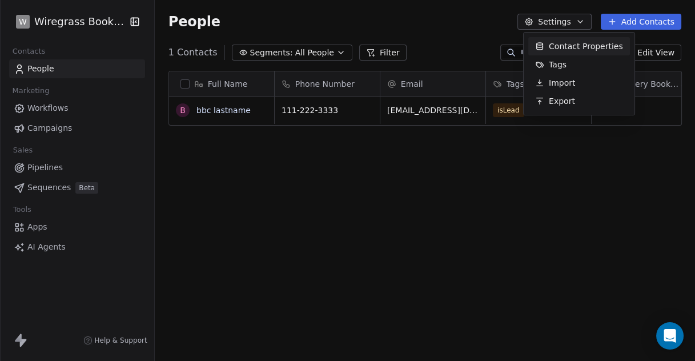
click at [565, 45] on span "Contact Properties" at bounding box center [586, 47] width 74 height 12
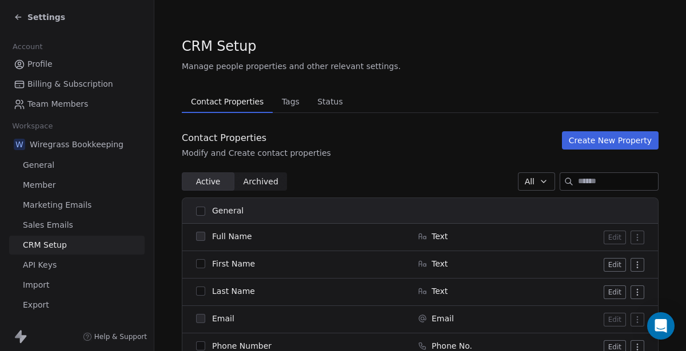
click at [283, 100] on span "Tags" at bounding box center [290, 102] width 27 height 16
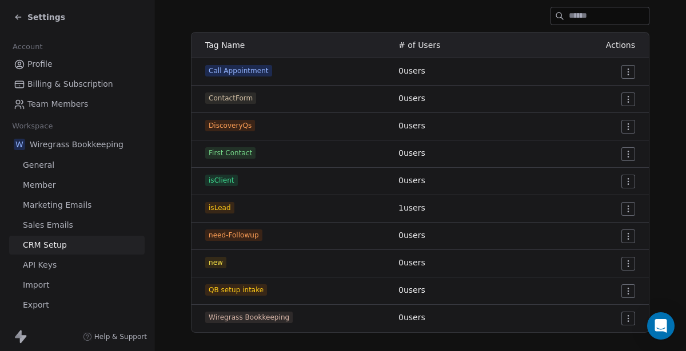
scroll to position [174, 0]
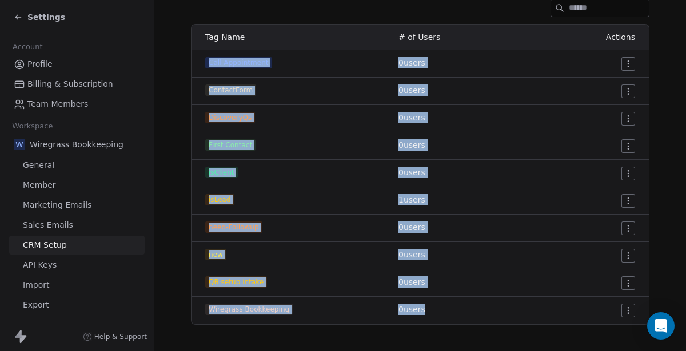
drag, startPoint x: 194, startPoint y: 59, endPoint x: 421, endPoint y: 317, distance: 343.3
click at [421, 317] on tbody "Call Appointment 0 users ContactForm 0 users DiscoveryQs 0 users First Contact …" at bounding box center [419, 187] width 457 height 274
copy tbody "Call Appointment 0 users ContactForm 0 users DiscoveryQs 0 users First Contact …"
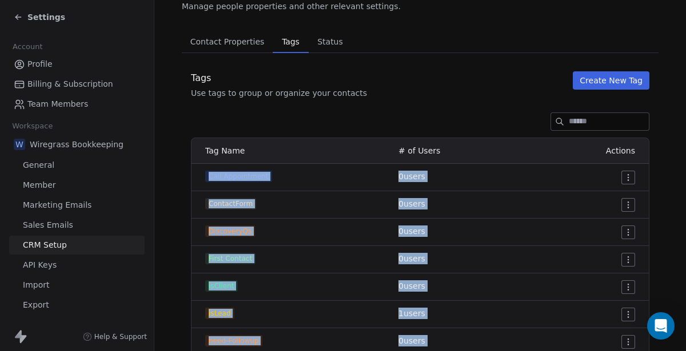
scroll to position [0, 0]
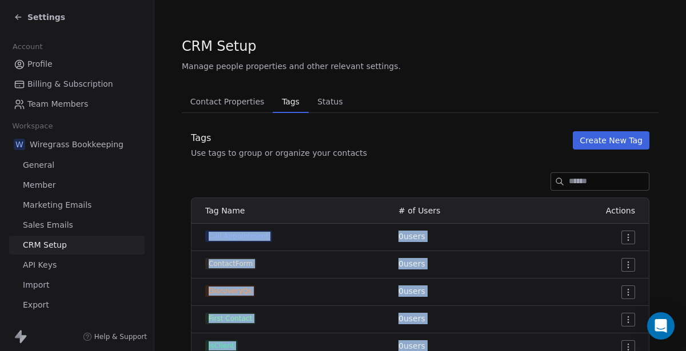
click at [320, 104] on span "Status" at bounding box center [330, 102] width 35 height 16
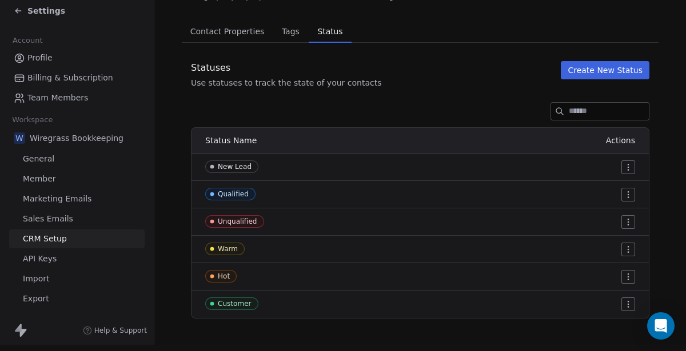
scroll to position [14, 0]
click at [216, 23] on span "Contact Properties" at bounding box center [227, 31] width 83 height 16
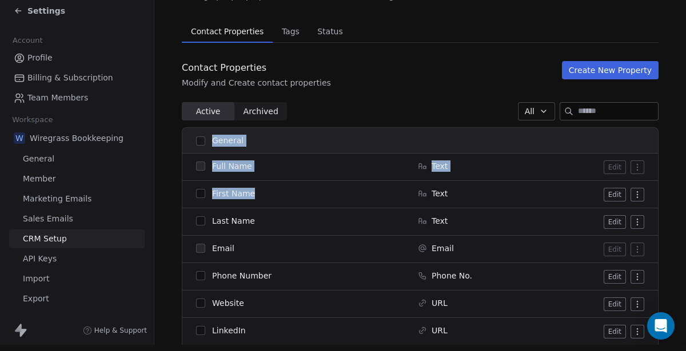
drag, startPoint x: 187, startPoint y: 127, endPoint x: 287, endPoint y: 197, distance: 121.4
click at [286, 196] on table "General Full Name Text Edit First Name Text Edit Last Name Text Edit Email Emai…" at bounding box center [419, 319] width 475 height 382
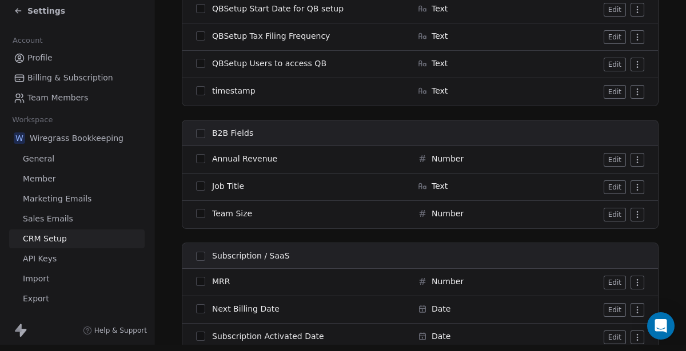
scroll to position [2379, 0]
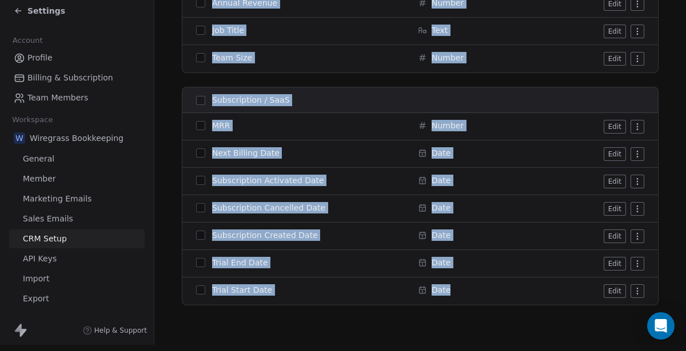
click at [466, 285] on div "Date" at bounding box center [472, 290] width 108 height 11
copy div "General Full Name Text Edit First Name Text Edit Last Name Text Edit Email Emai…"
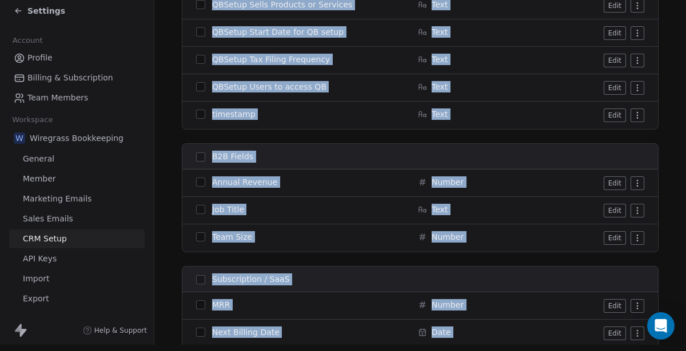
scroll to position [2188, 0]
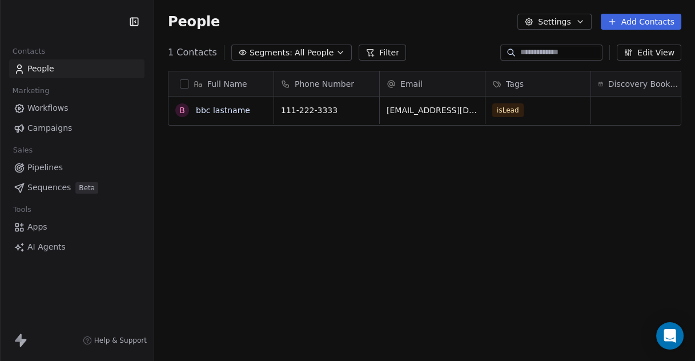
scroll to position [308, 531]
click at [39, 229] on span "Apps" at bounding box center [37, 227] width 20 height 12
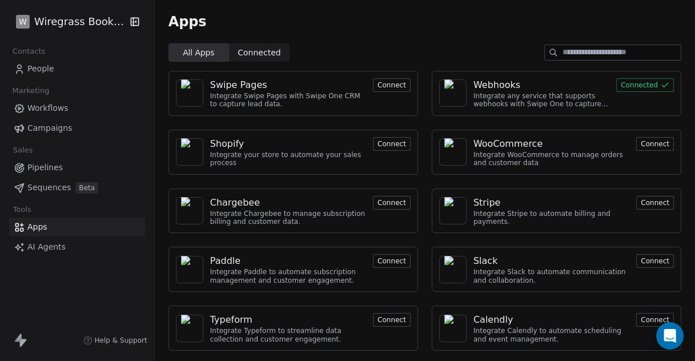
click at [478, 93] on div "Integrate any service that supports webhooks with Swipe One to capture and auto…" at bounding box center [542, 100] width 136 height 17
click at [486, 85] on div "Webhooks" at bounding box center [497, 85] width 47 height 14
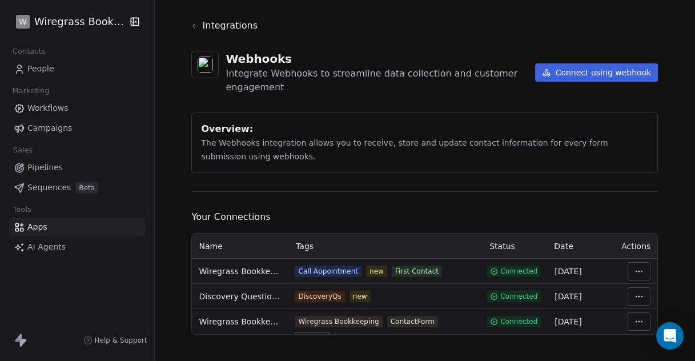
scroll to position [27, 0]
